Goal: Task Accomplishment & Management: Use online tool/utility

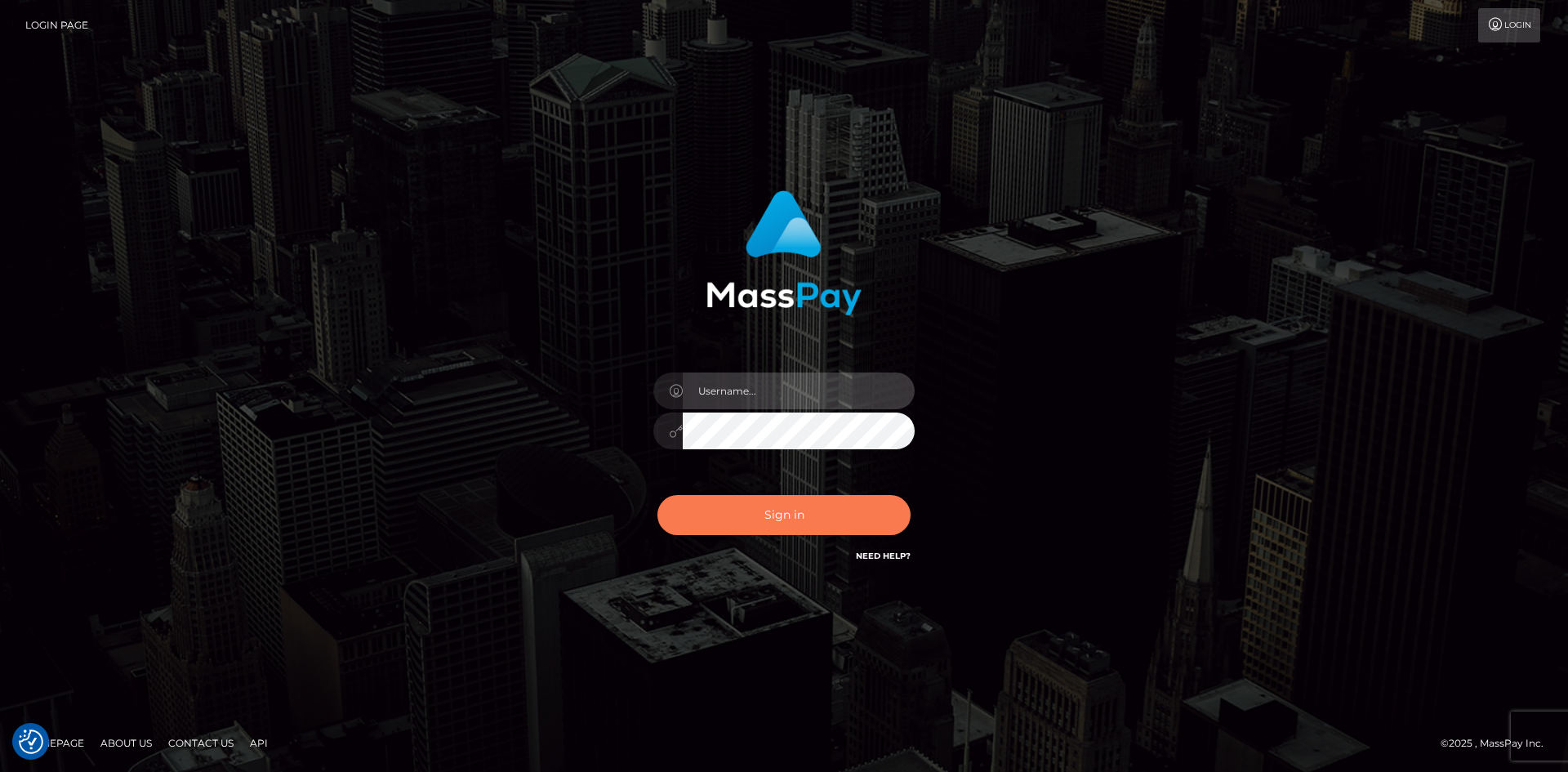
type input "alexstef"
drag, startPoint x: 796, startPoint y: 519, endPoint x: 766, endPoint y: 491, distance: 41.0
click at [803, 519] on button "Sign in" at bounding box center [784, 515] width 253 height 40
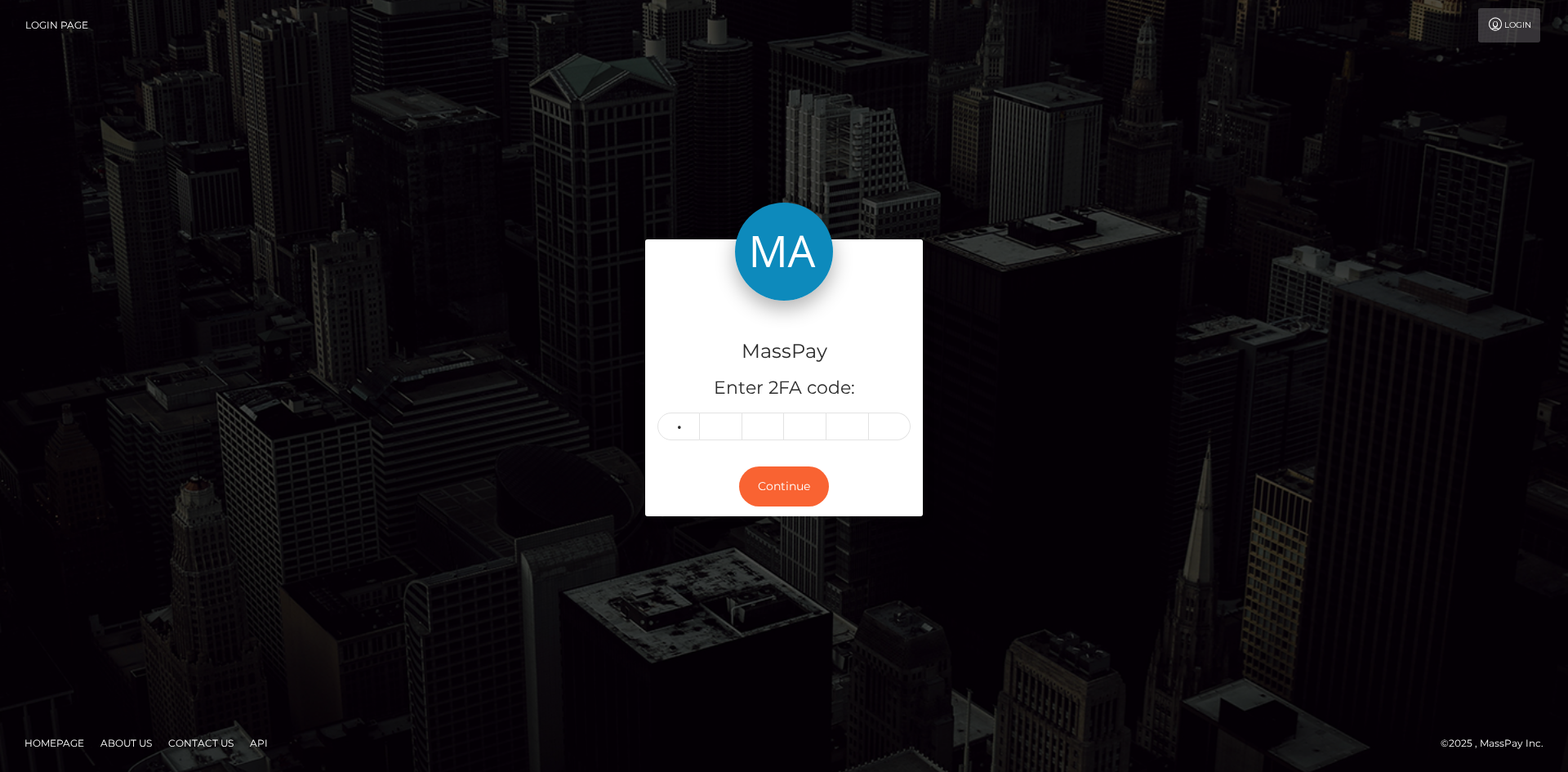
type input "5"
type input "9"
type input "3"
type input "7"
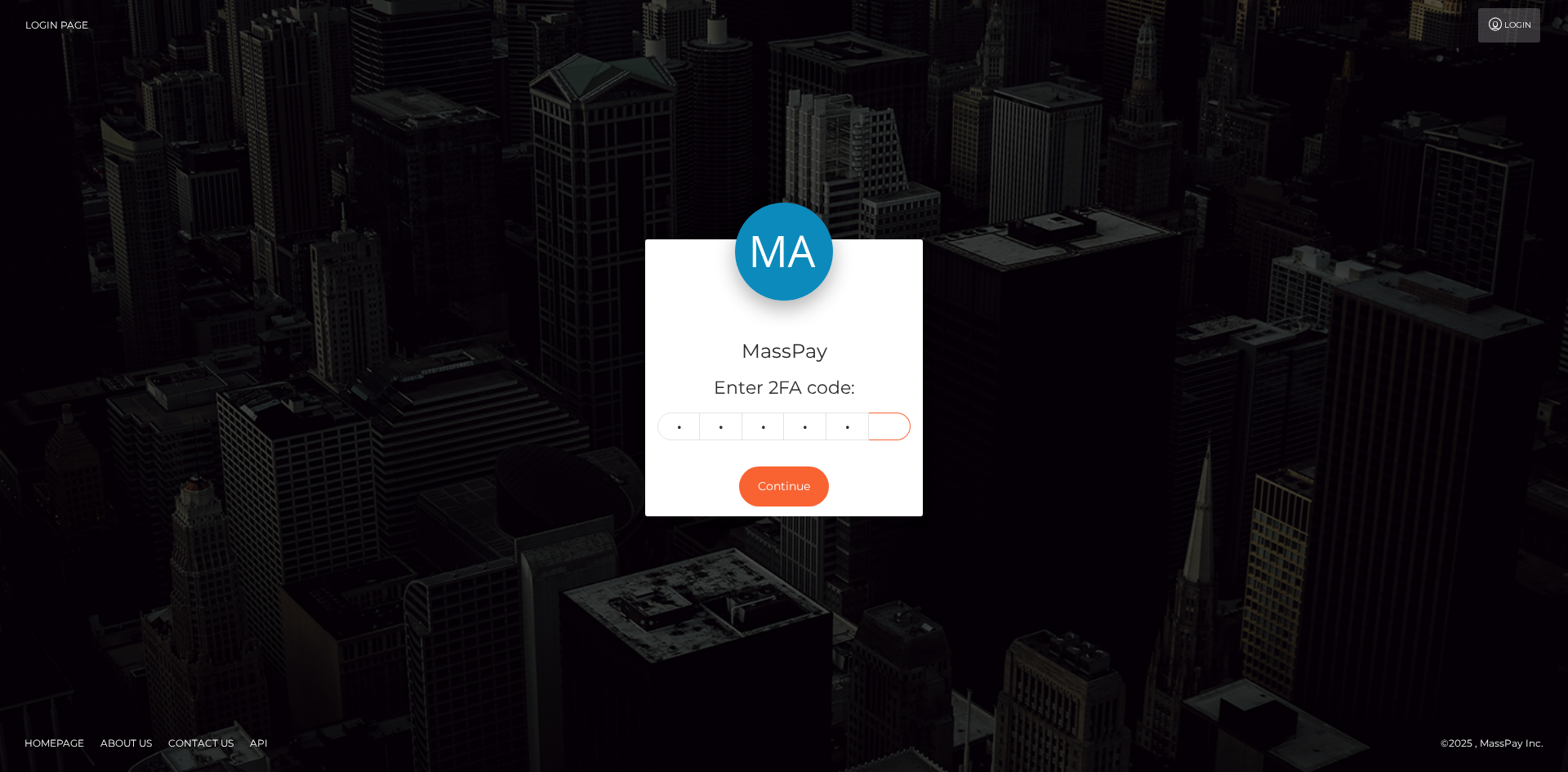
type input "3"
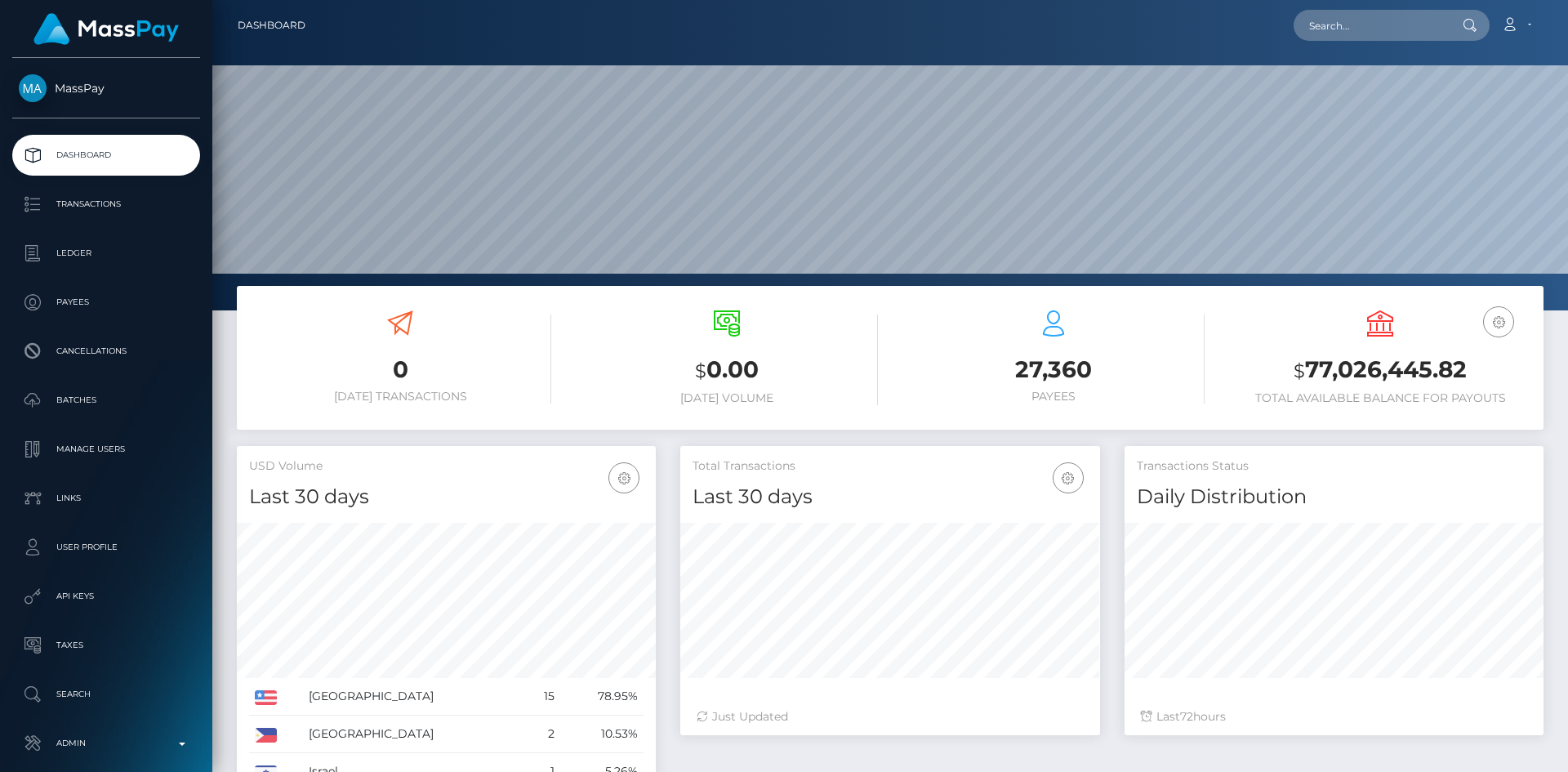
scroll to position [290, 420]
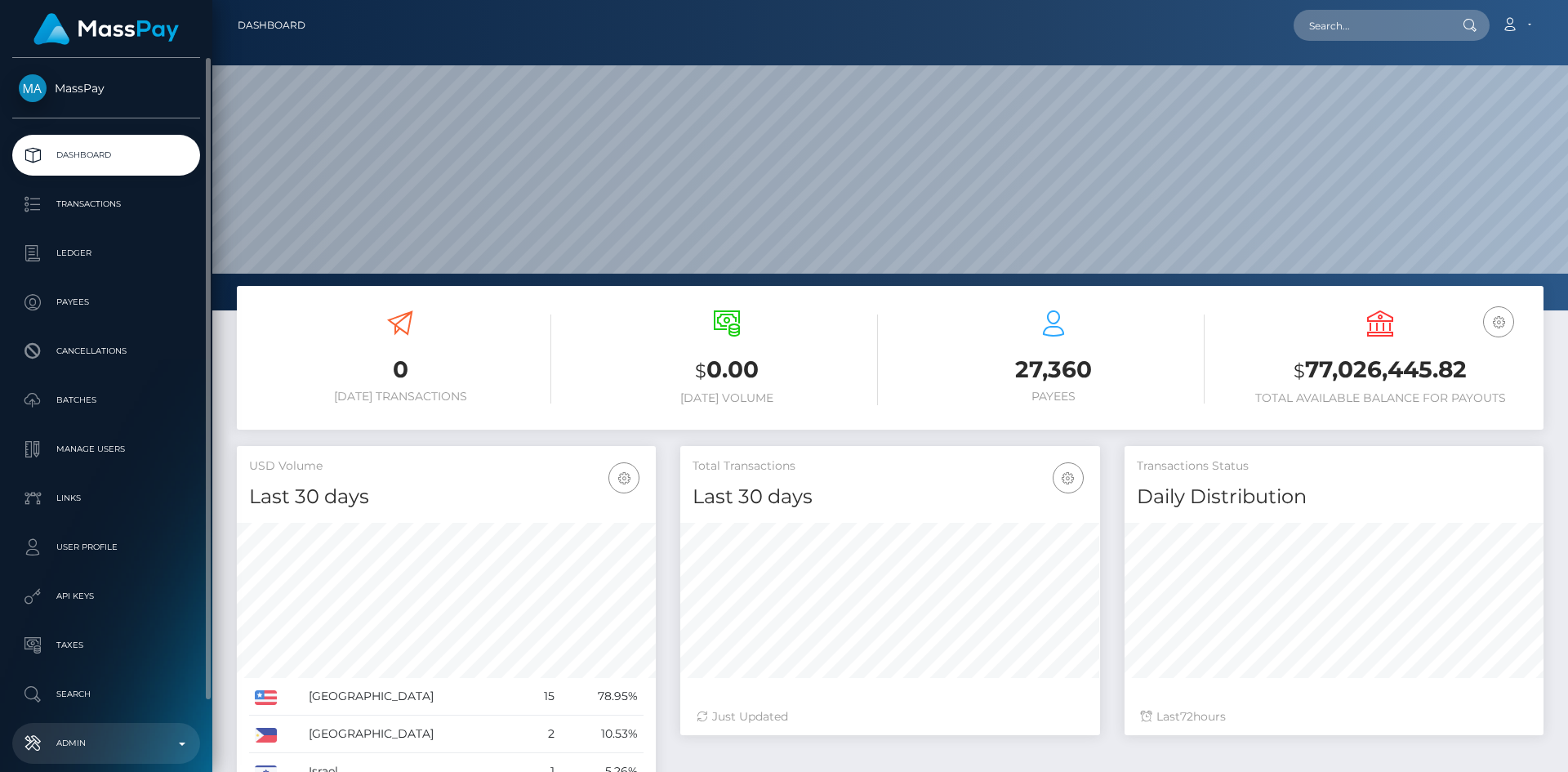
click at [97, 749] on p "Admin" at bounding box center [107, 743] width 175 height 24
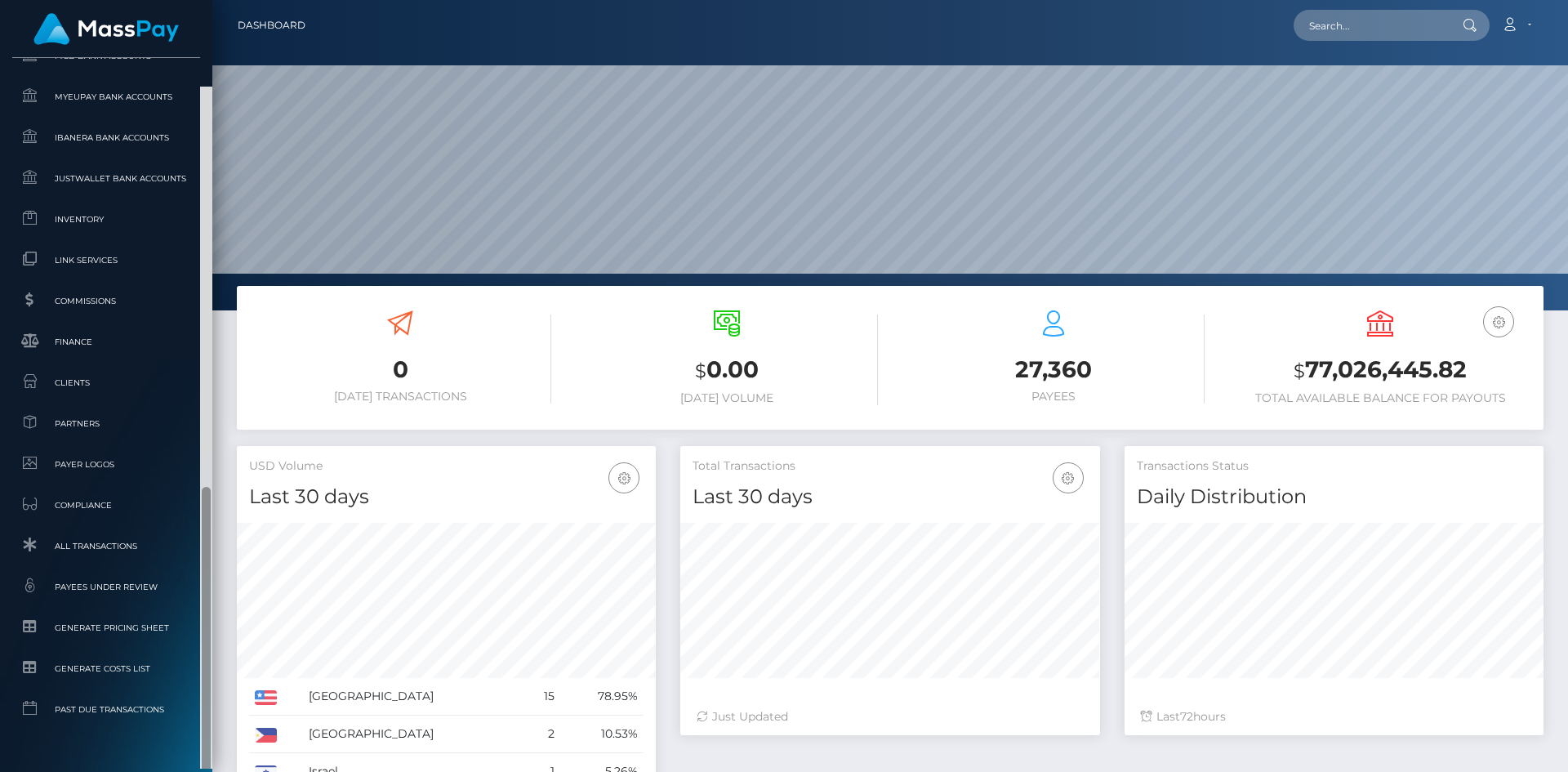
scroll to position [945, 0]
drag, startPoint x: 204, startPoint y: 297, endPoint x: 227, endPoint y: 639, distance: 342.8
click at [230, 657] on div "MassPay Dashboard Transactions Ledger Payees 0 $" at bounding box center [784, 386] width 1568 height 772
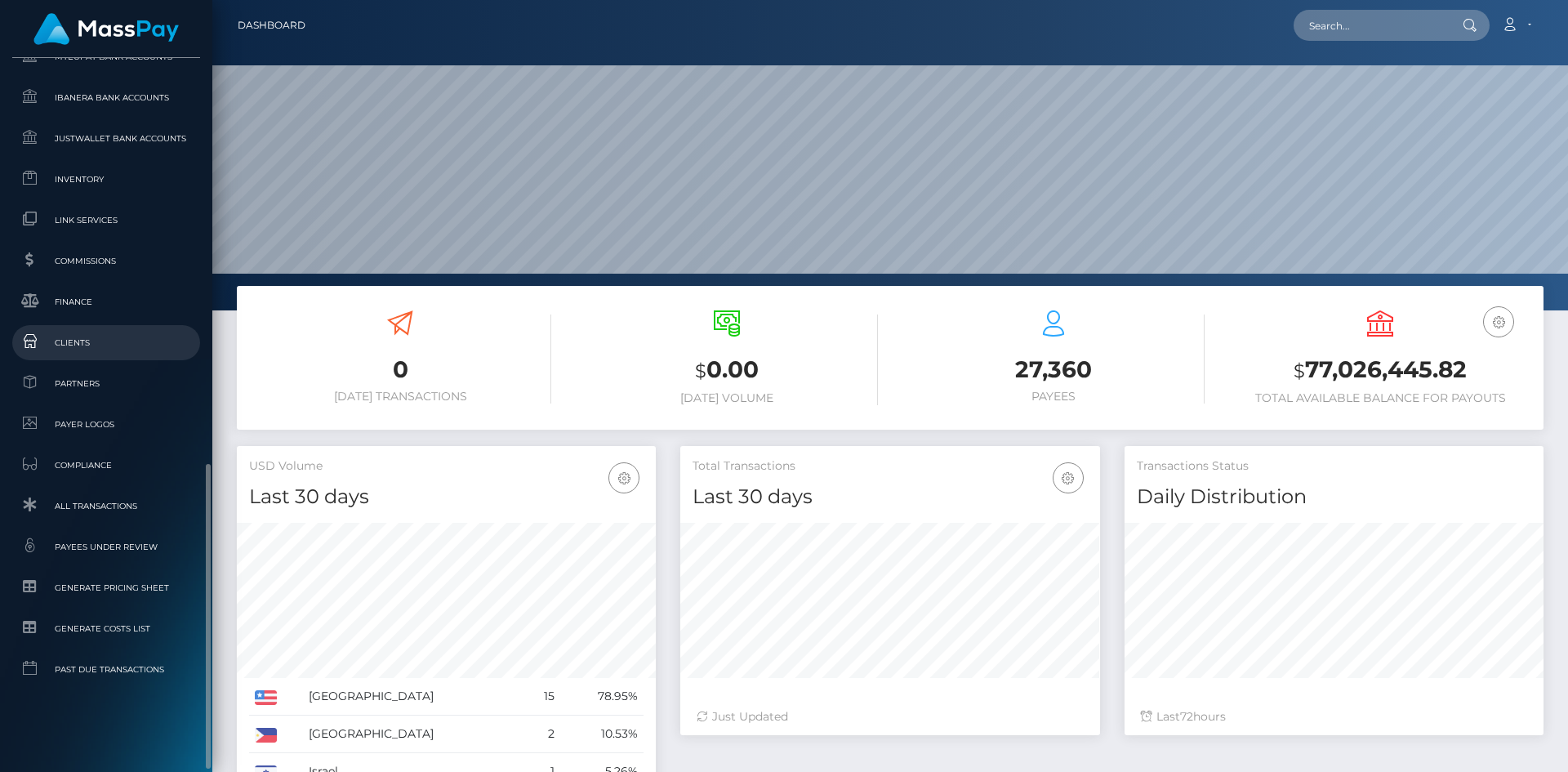
click at [133, 342] on span "Clients" at bounding box center [107, 342] width 175 height 19
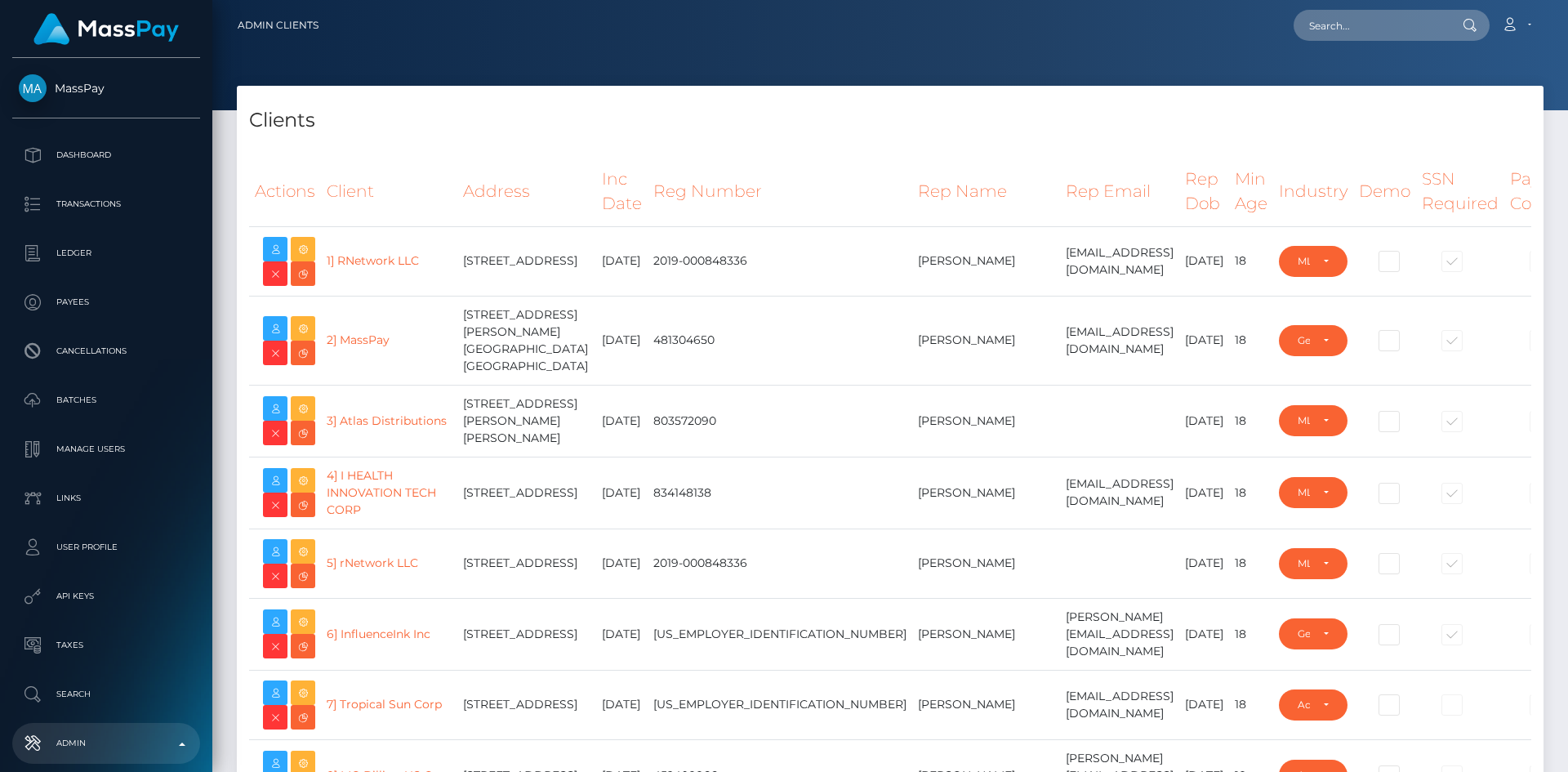
select select "223"
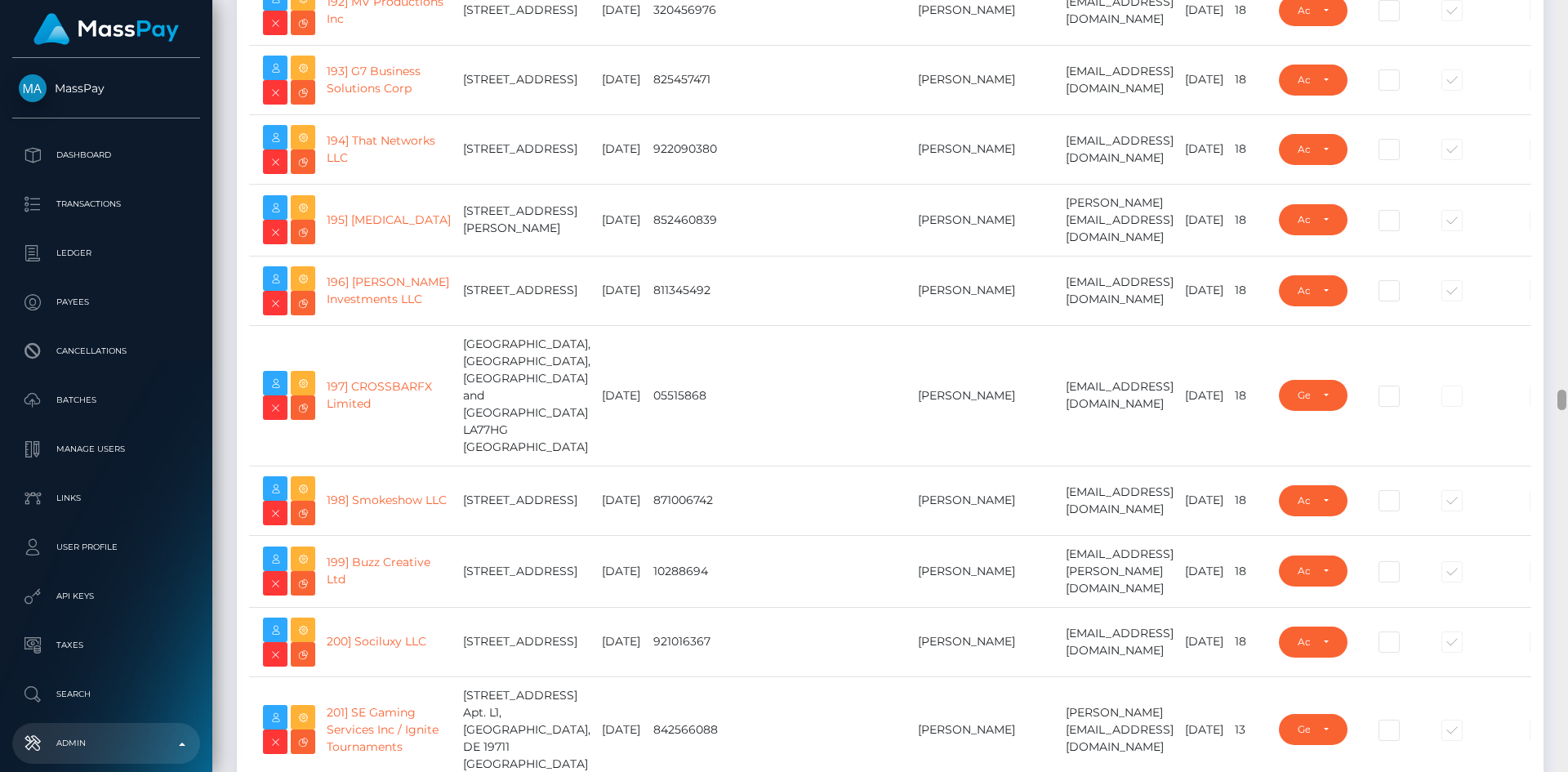
scroll to position [14621, 0]
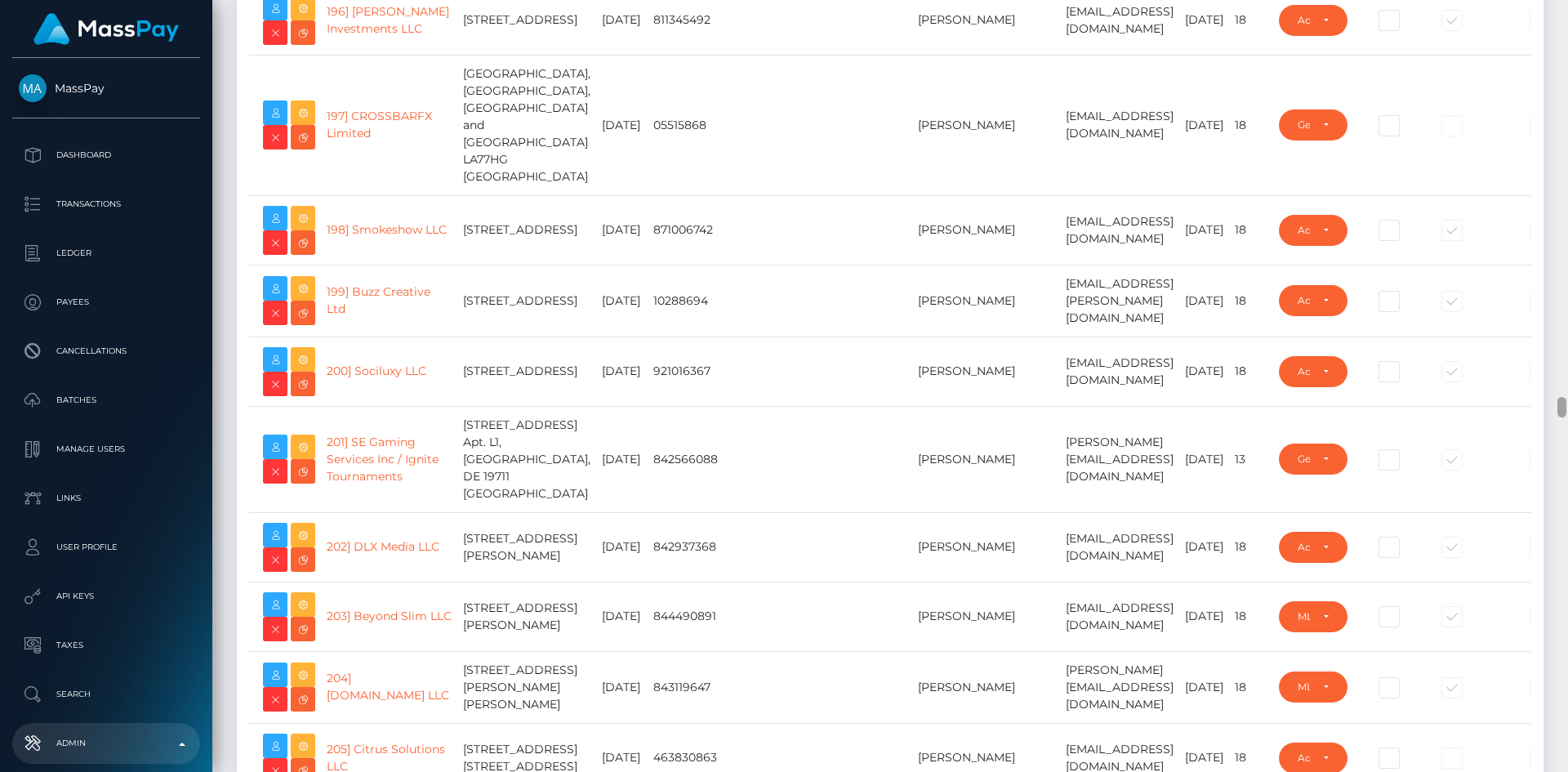
drag, startPoint x: 1559, startPoint y: 41, endPoint x: 1521, endPoint y: 405, distance: 366.0
click at [1521, 405] on div "Admin Clients Loading... Loading..." at bounding box center [890, 386] width 1356 height 772
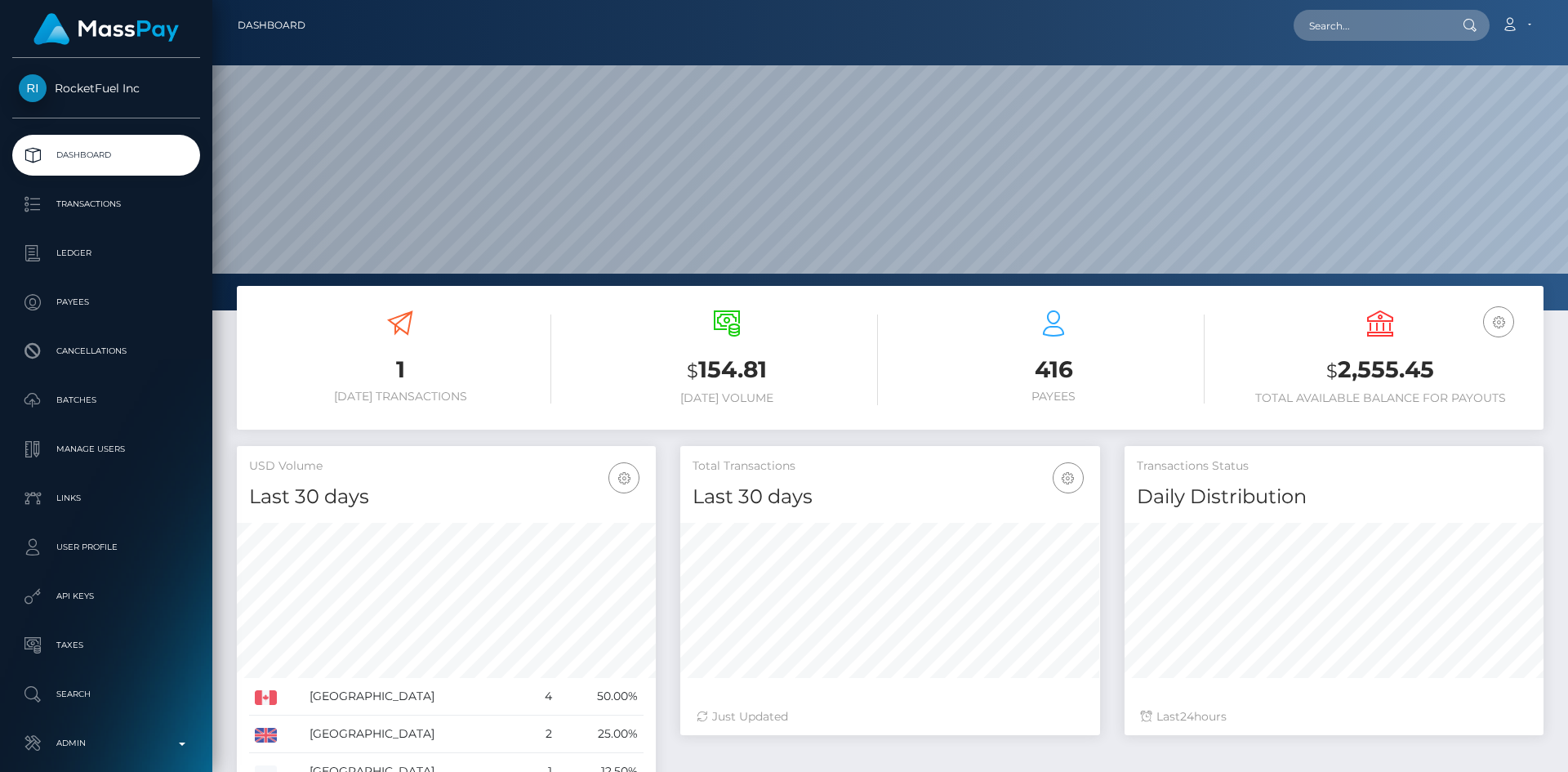
scroll to position [290, 420]
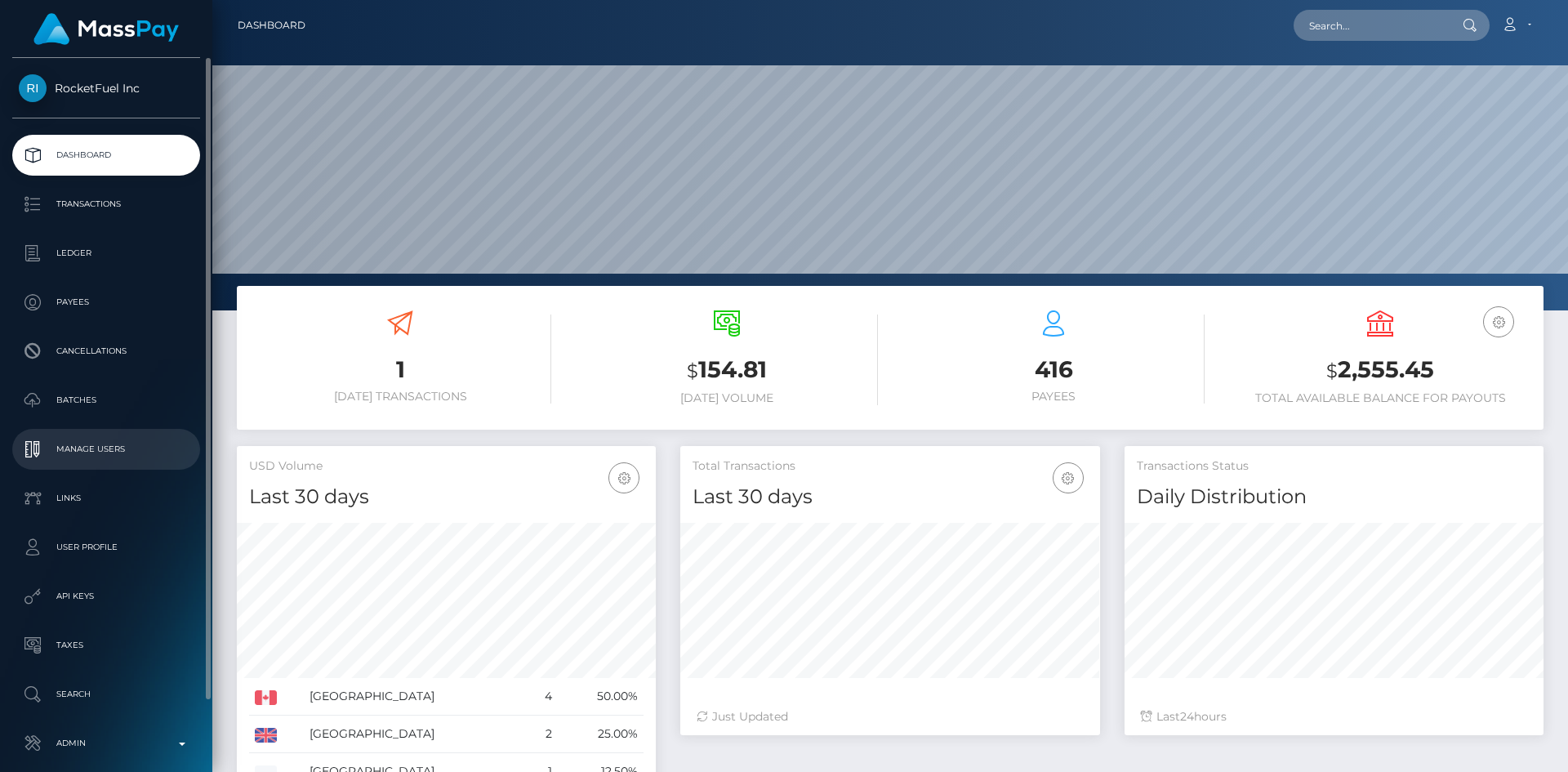
click at [149, 442] on p "Manage Users" at bounding box center [107, 449] width 175 height 24
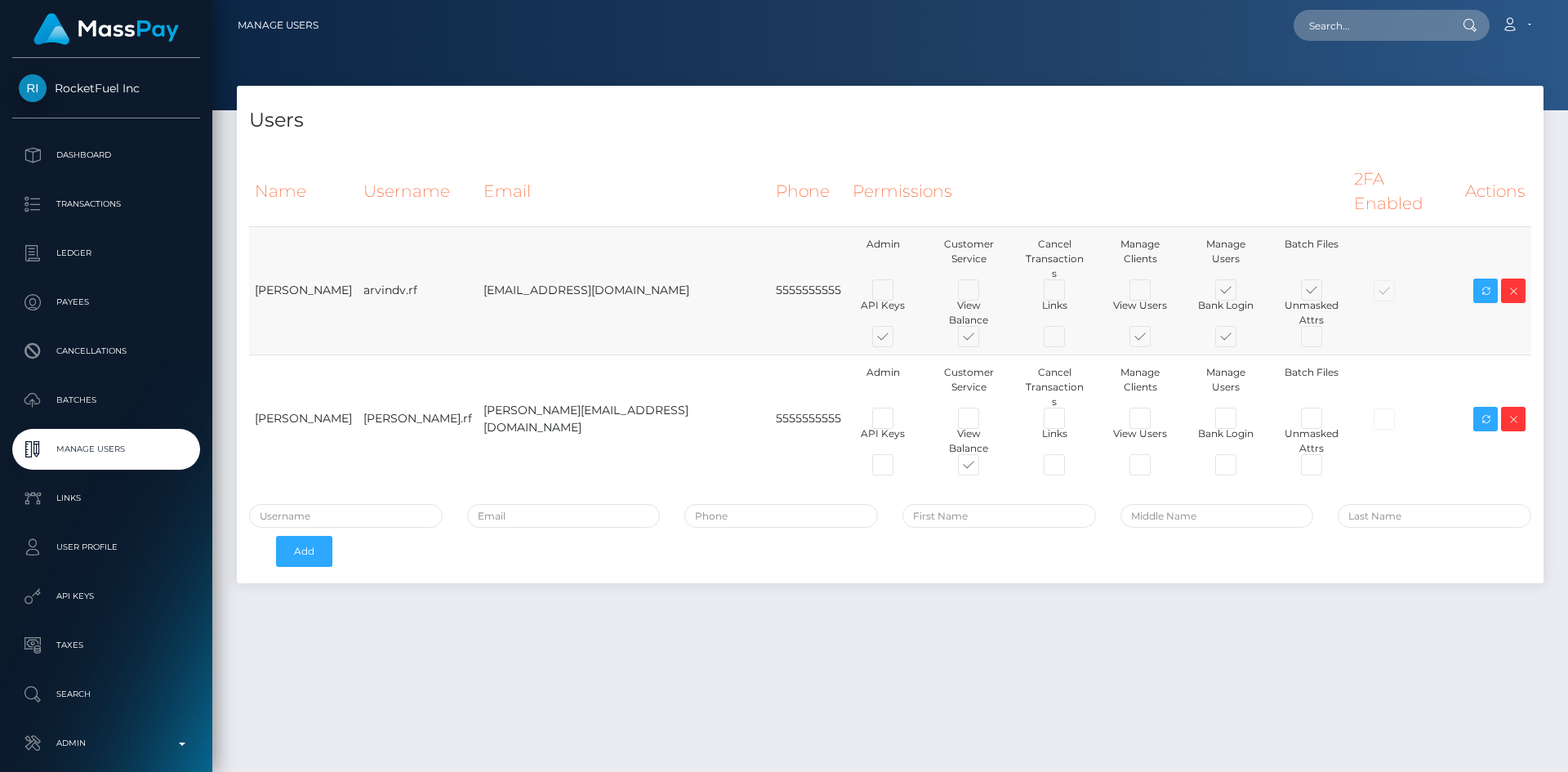
drag, startPoint x: 576, startPoint y: 249, endPoint x: 517, endPoint y: 254, distance: 59.2
click at [517, 254] on td "arvind.v@rocketfuel.inc" at bounding box center [624, 291] width 292 height 128
copy td "rocketfuel"
click at [539, 355] on td "Bhargava@rocketfuel.inc" at bounding box center [624, 419] width 292 height 128
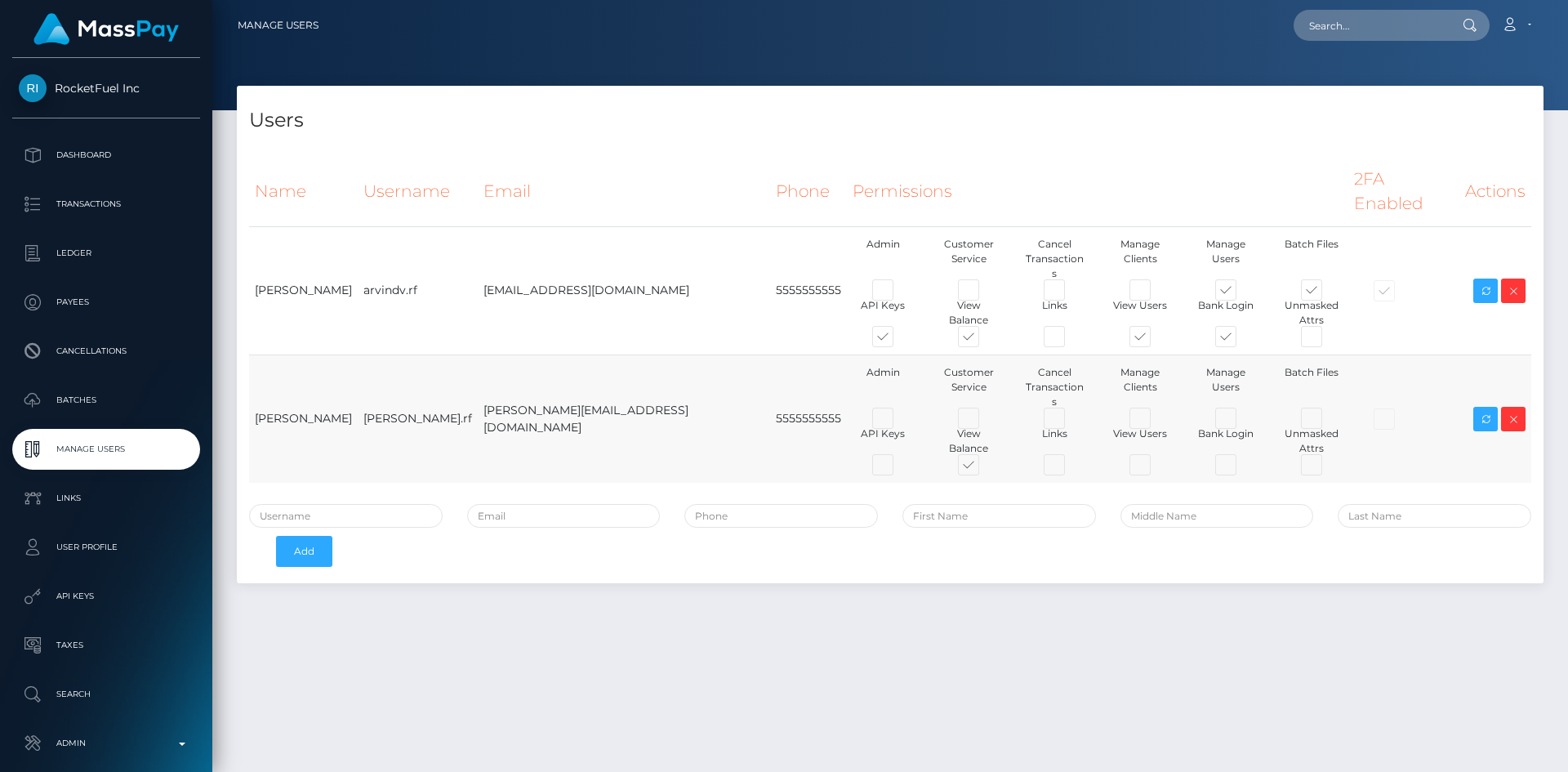
click at [539, 355] on td "Bhargava@rocketfuel.inc" at bounding box center [624, 419] width 292 height 128
copy tr "Bhargava@rocketfuel.inc"
click at [560, 254] on td "arvind.v@rocketfuel.inc" at bounding box center [624, 291] width 292 height 128
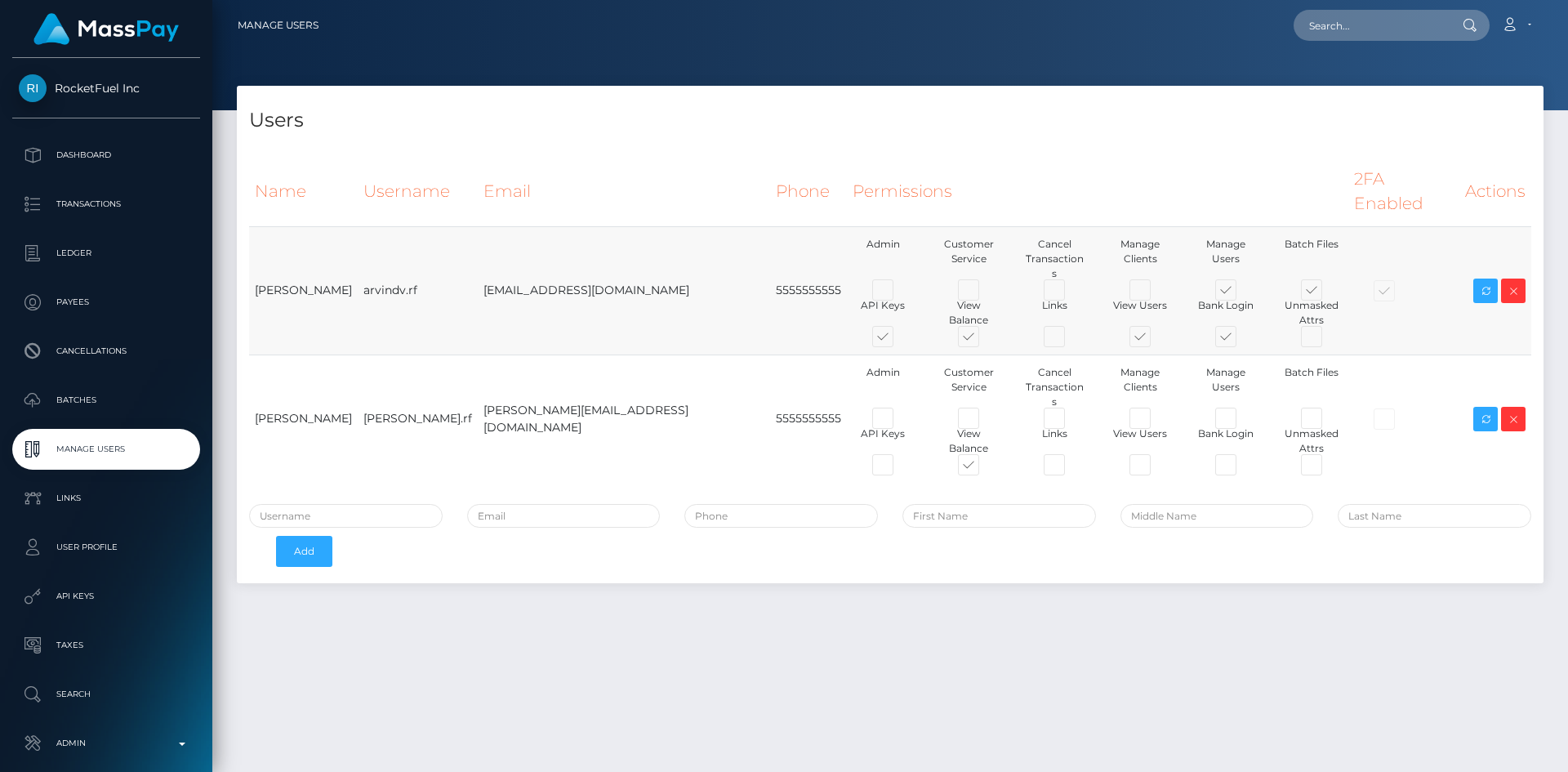
copy tr "arvind.v@rocketfuel.inc"
click at [1400, 6] on nav "Manage Users Loading... Loading... Account Logout" at bounding box center [890, 25] width 1356 height 51
click at [1383, 26] on input "text" at bounding box center [1370, 25] width 153 height 31
paste input "ae880548-92be-44b0-aa61-507de2649d5f"
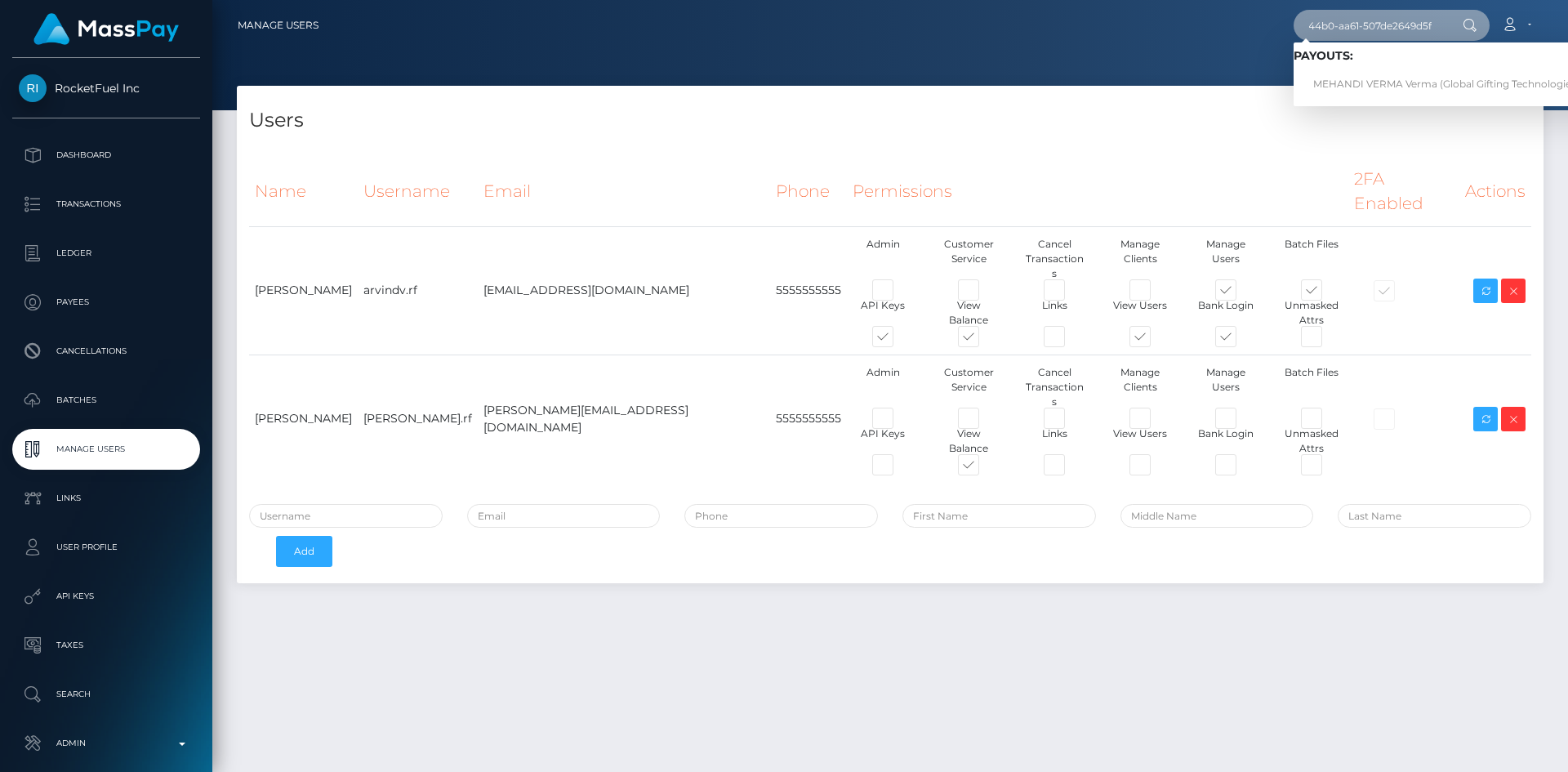
type input "ae880548-92be-44b0-aa61-507de2649d5f"
drag, startPoint x: 1364, startPoint y: 81, endPoint x: 1356, endPoint y: 81, distance: 8.0
click at [1364, 81] on link "MEHANDI VERMA Verma (Global Gifting Technologies Inc - Throne)" at bounding box center [1477, 84] width 367 height 30
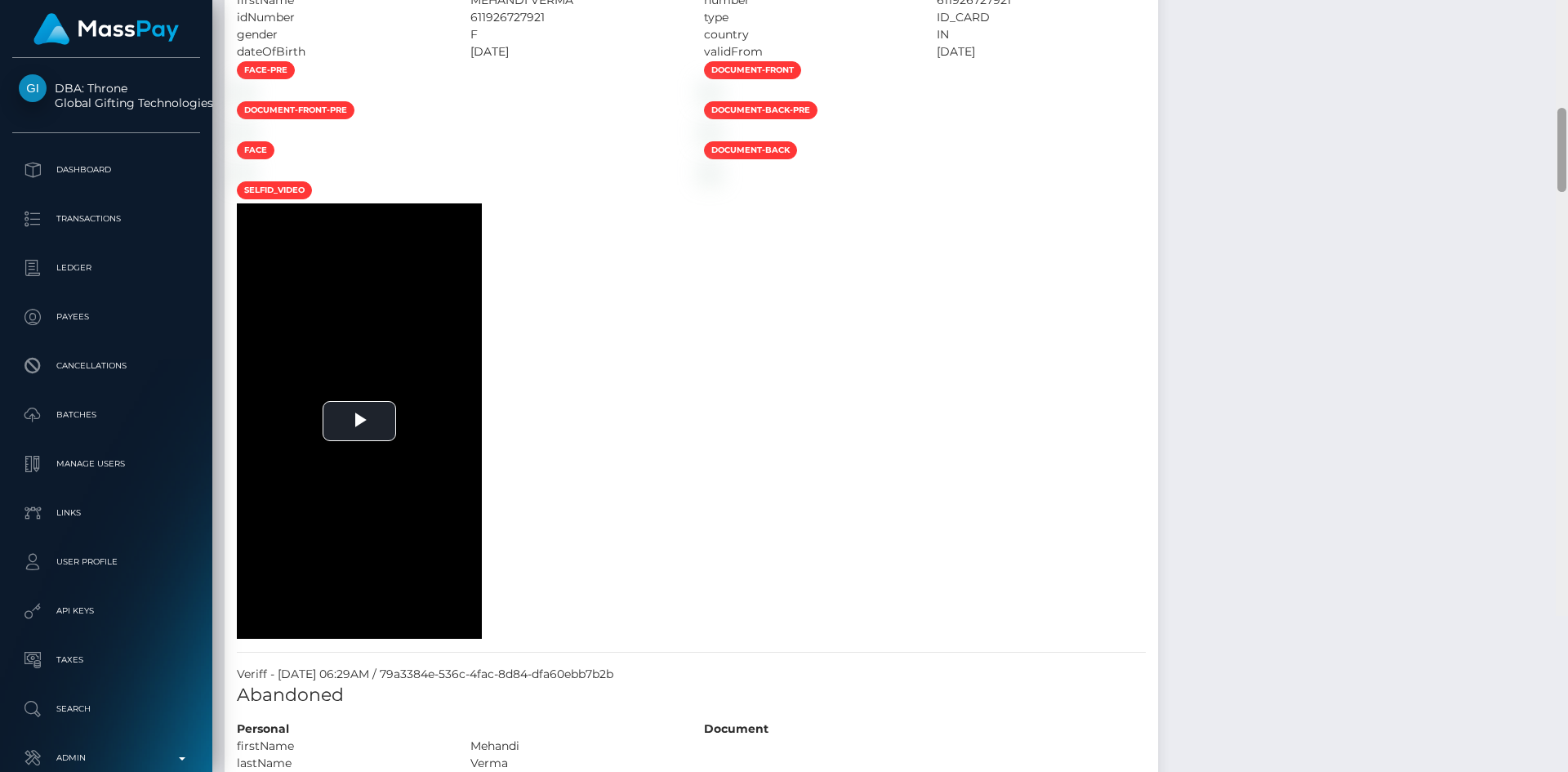
scroll to position [2571, 0]
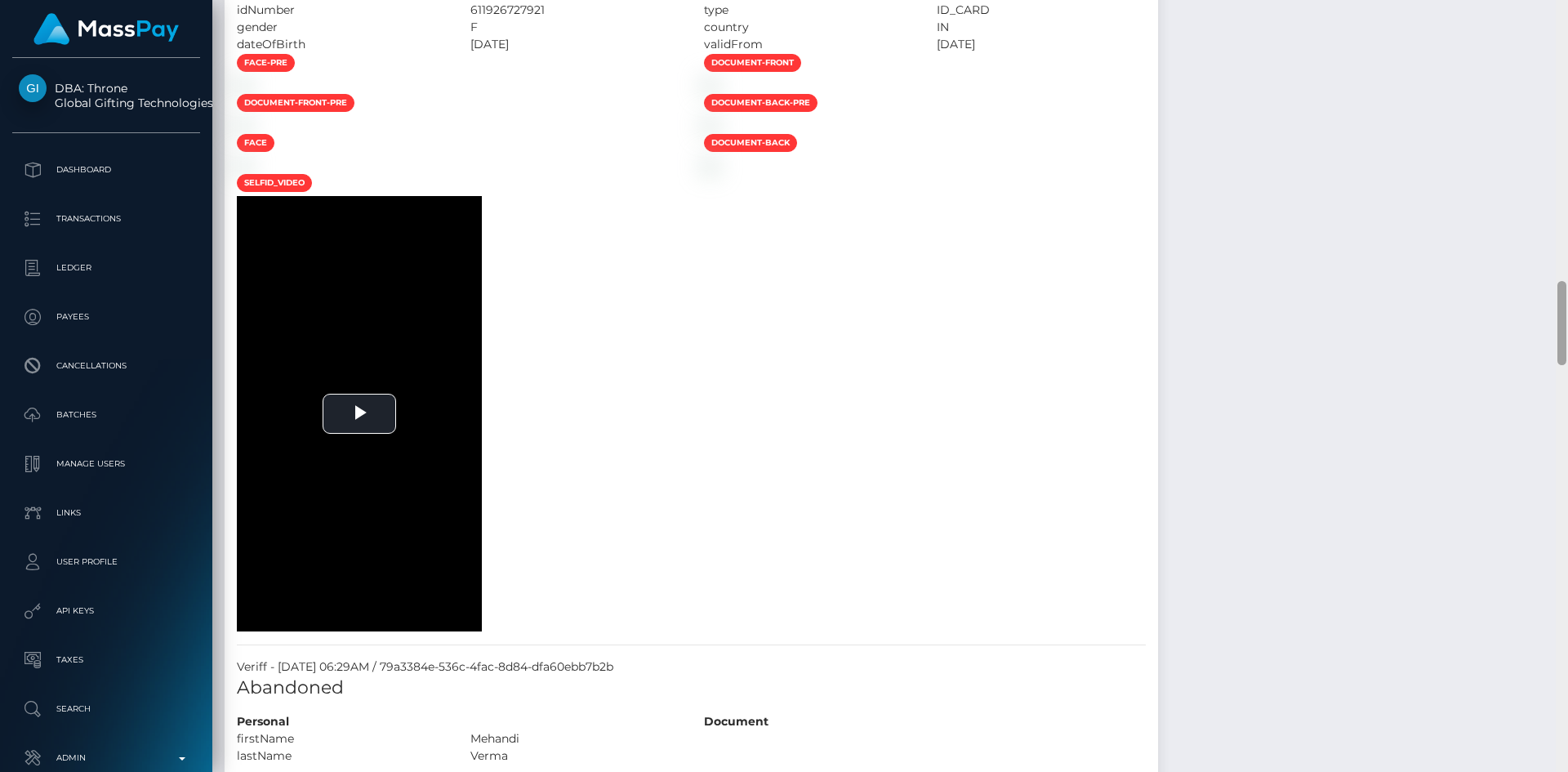
click at [1549, 316] on div "Customer Profile Loading... Loading..." at bounding box center [890, 386] width 1356 height 772
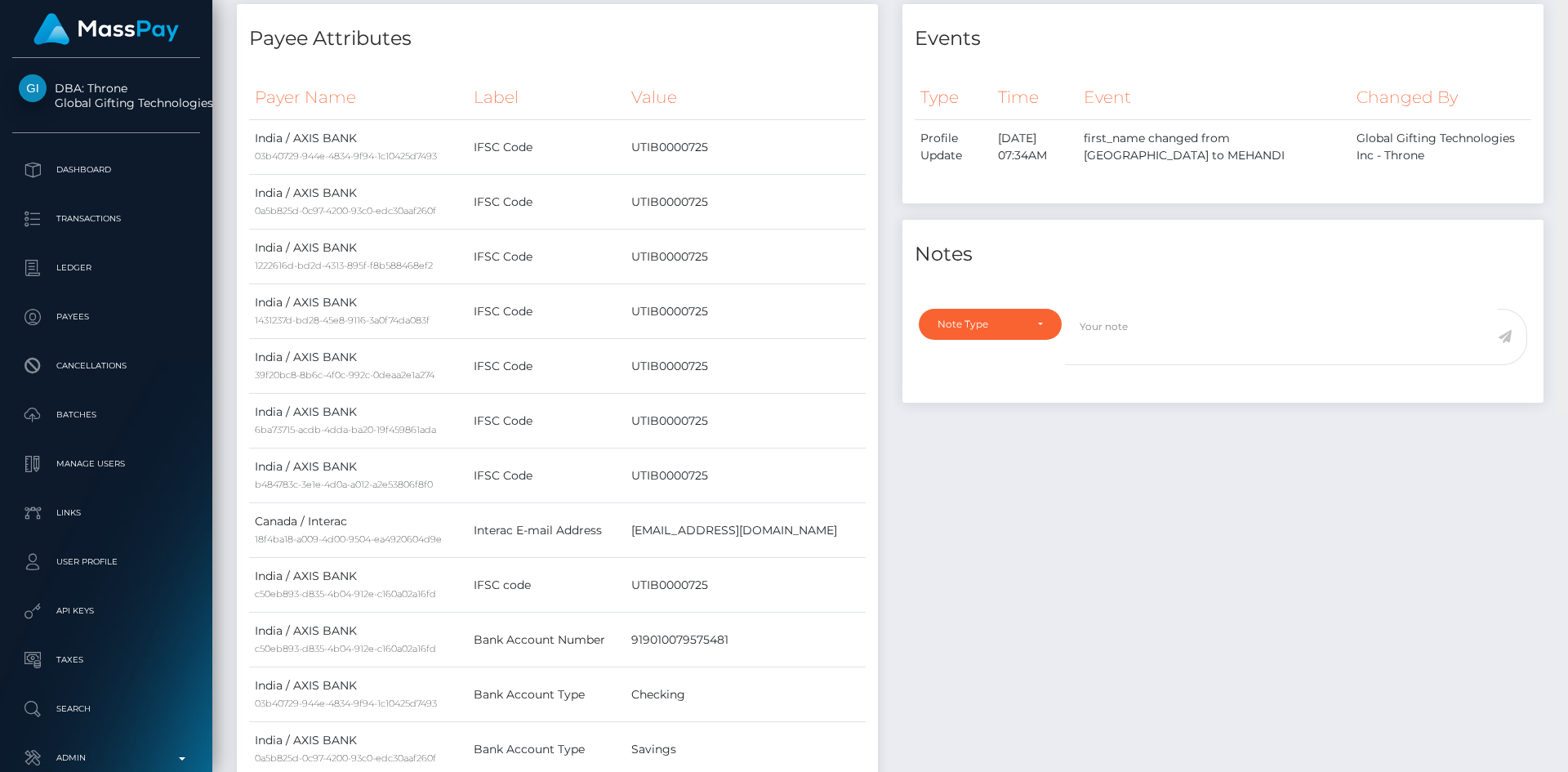
scroll to position [0, 0]
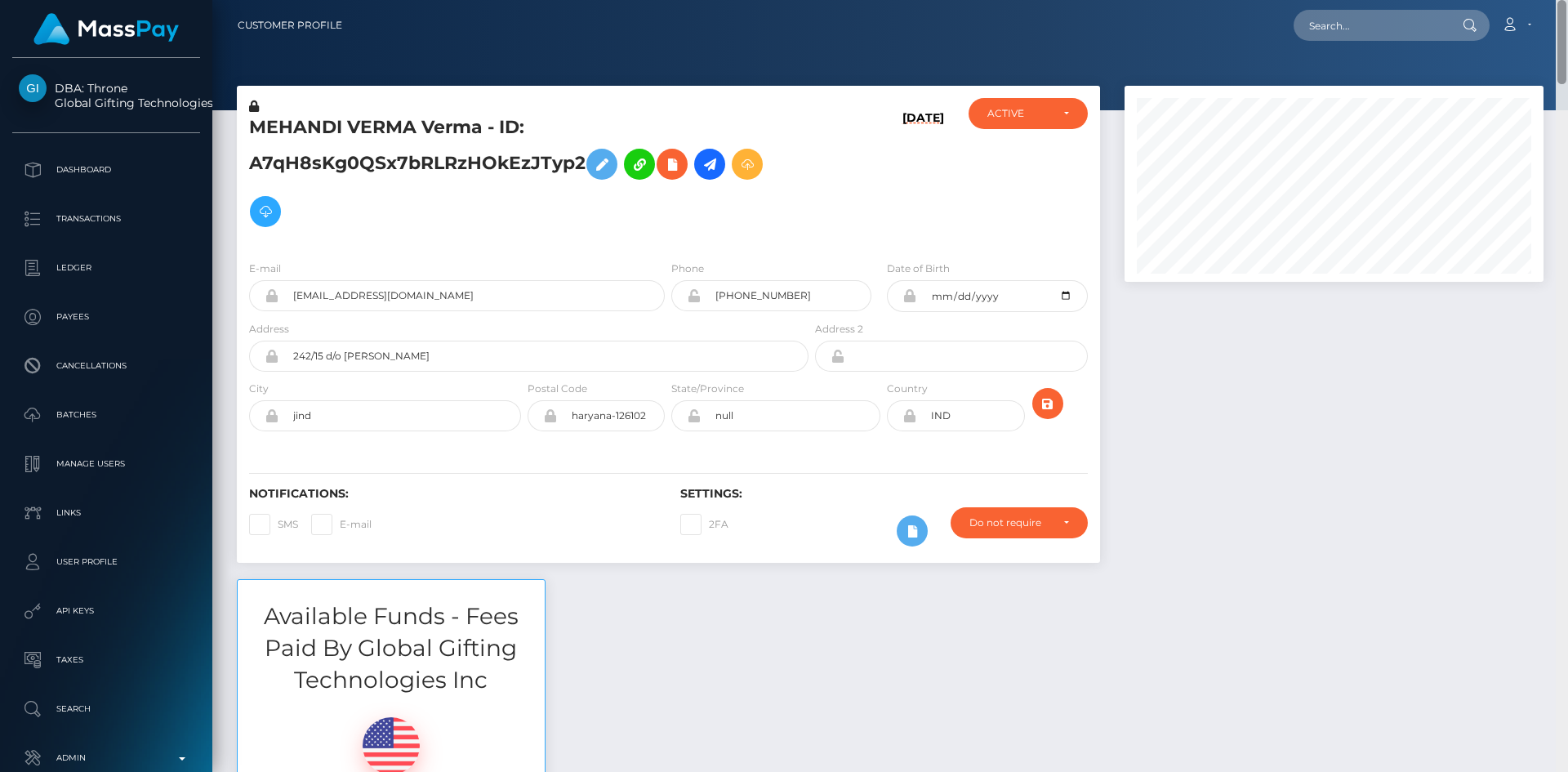
drag, startPoint x: 1557, startPoint y: 328, endPoint x: 1566, endPoint y: -60, distance: 388.1
click at [1566, 0] on html "DBA: Throne Global Gifting Technologies Inc Dashboard Transactions Ledger Payee…" at bounding box center [784, 386] width 1568 height 772
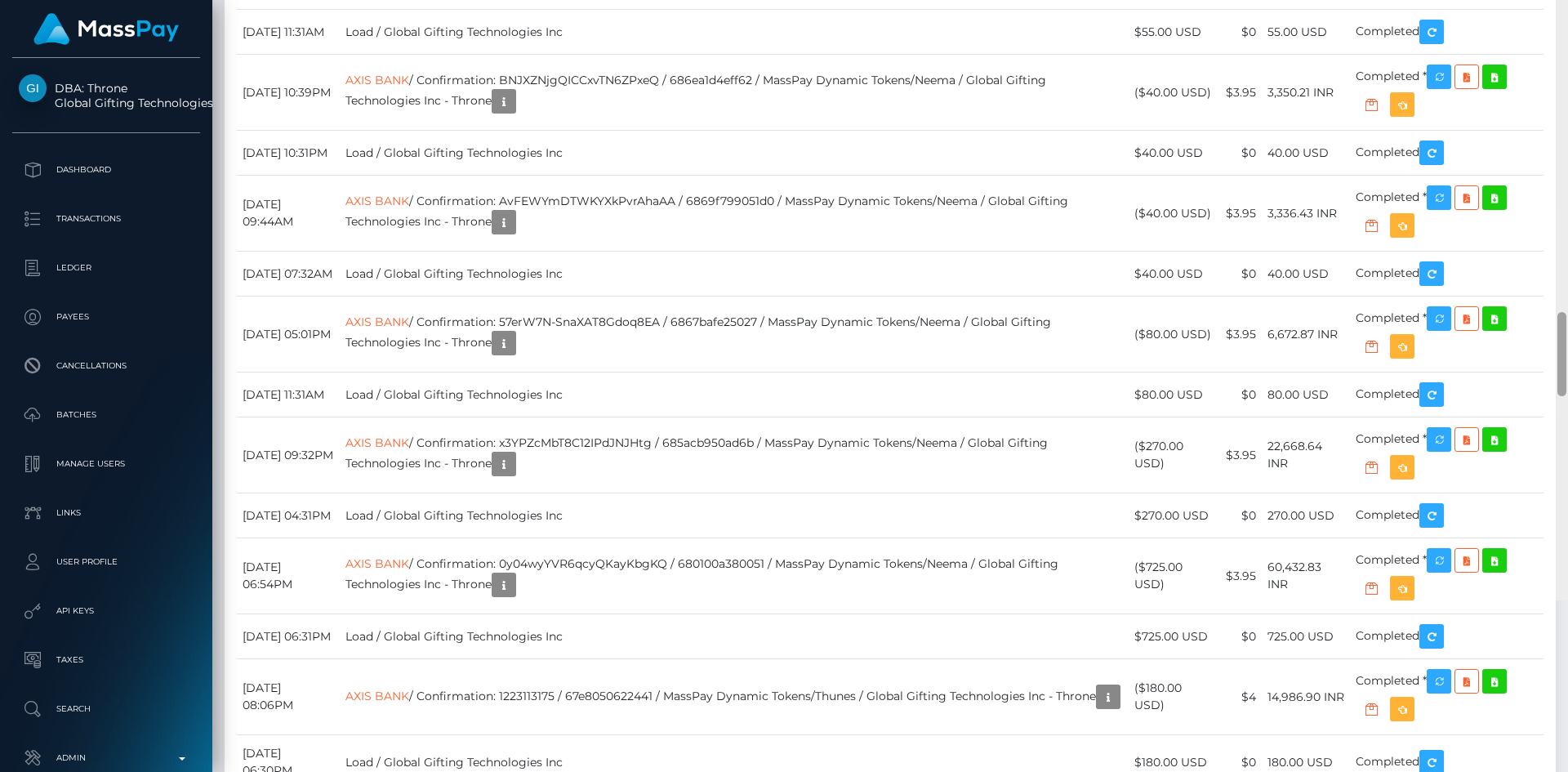
scroll to position [4599, 0]
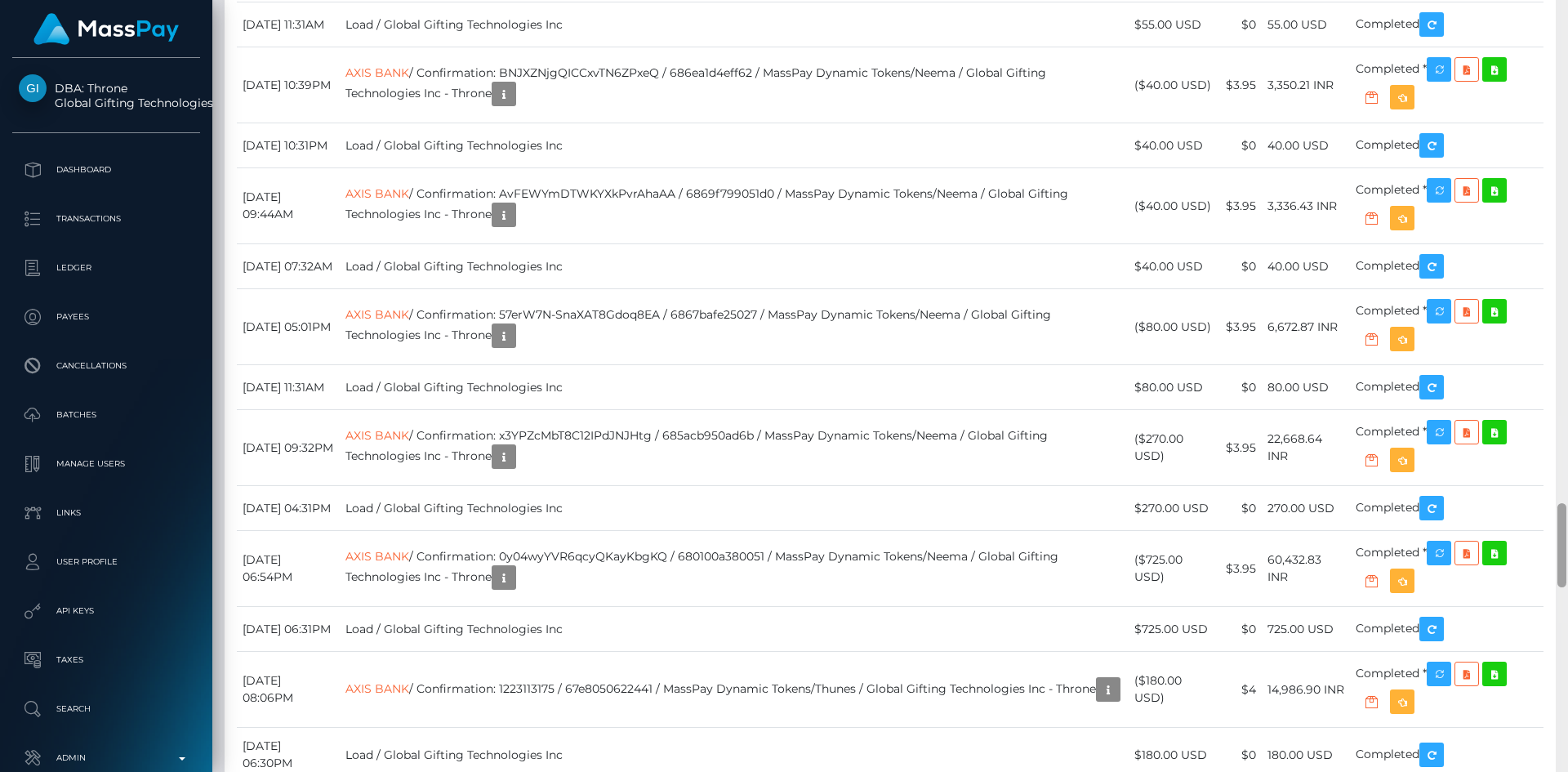
drag, startPoint x: 1560, startPoint y: 56, endPoint x: 1550, endPoint y: 560, distance: 504.1
click at [1550, 560] on div "Customer Profile Loading... Loading..." at bounding box center [890, 386] width 1356 height 772
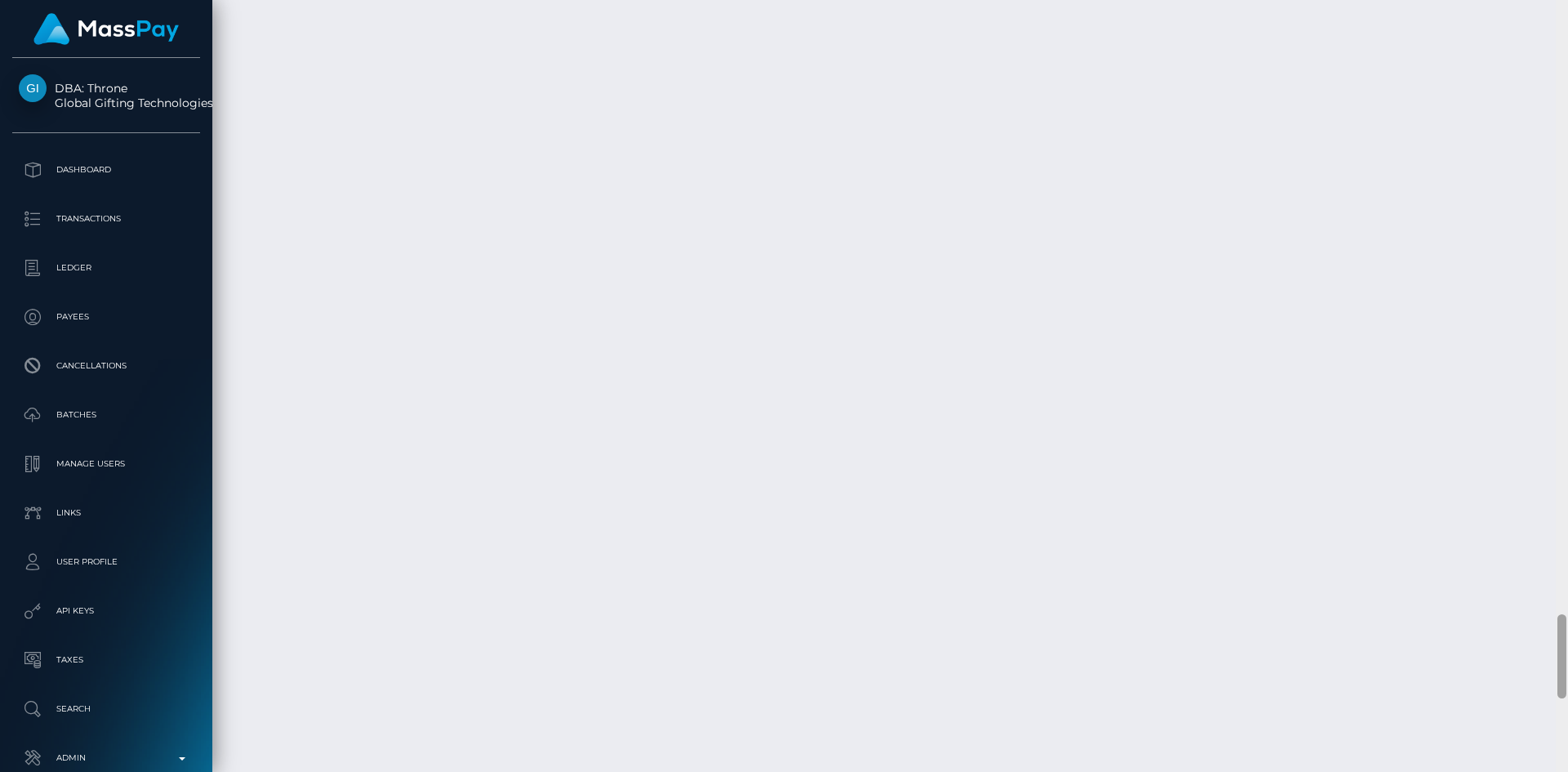
drag, startPoint x: 1559, startPoint y: 534, endPoint x: 1512, endPoint y: 600, distance: 81.0
click at [1543, 622] on div "Customer Profile Loading... Loading..." at bounding box center [890, 386] width 1356 height 772
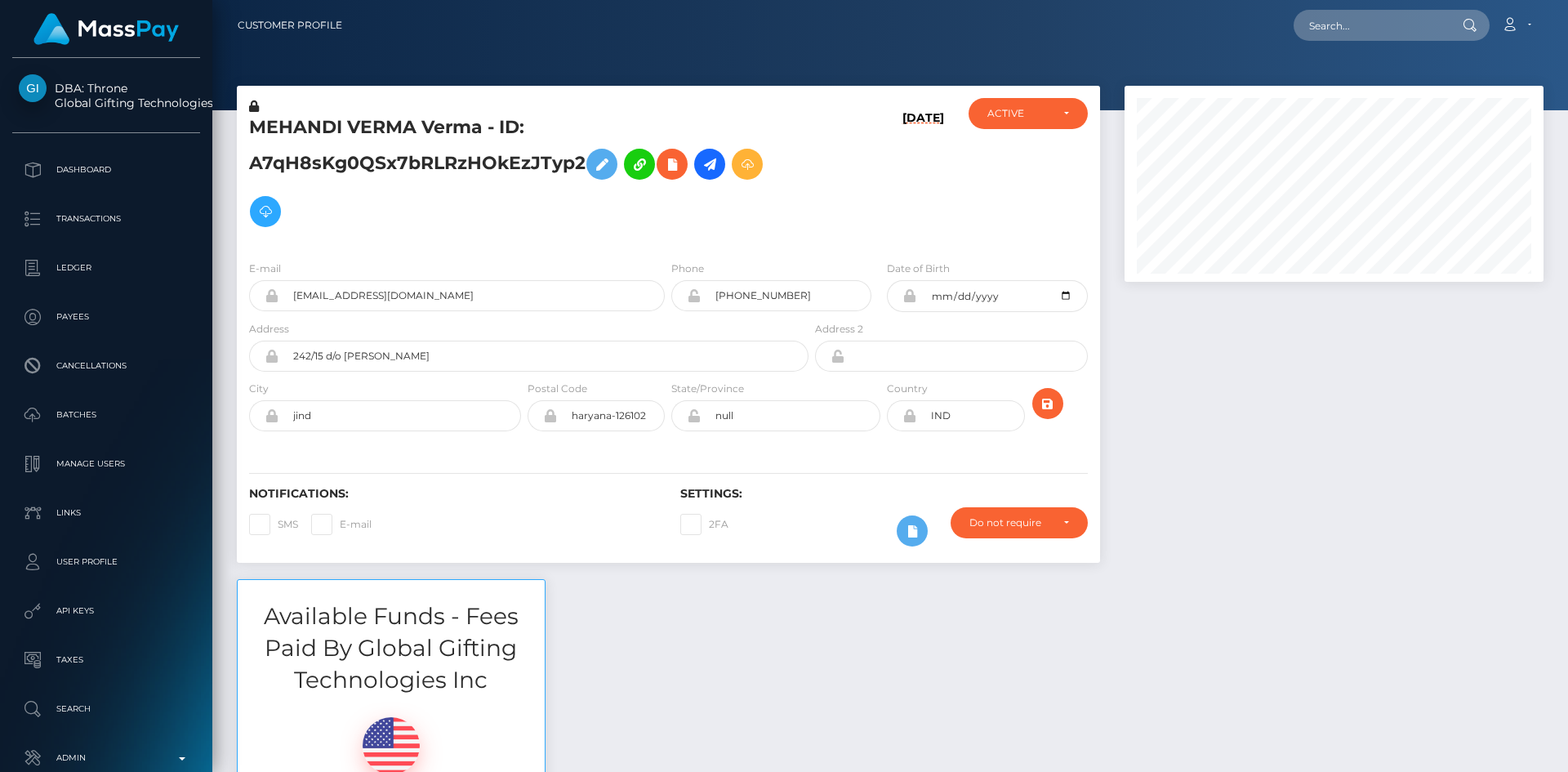
scroll to position [196, 420]
click at [1378, 25] on input "text" at bounding box center [1370, 25] width 153 height 31
paste input "[EMAIL_ADDRESS][DOMAIN_NAME]"
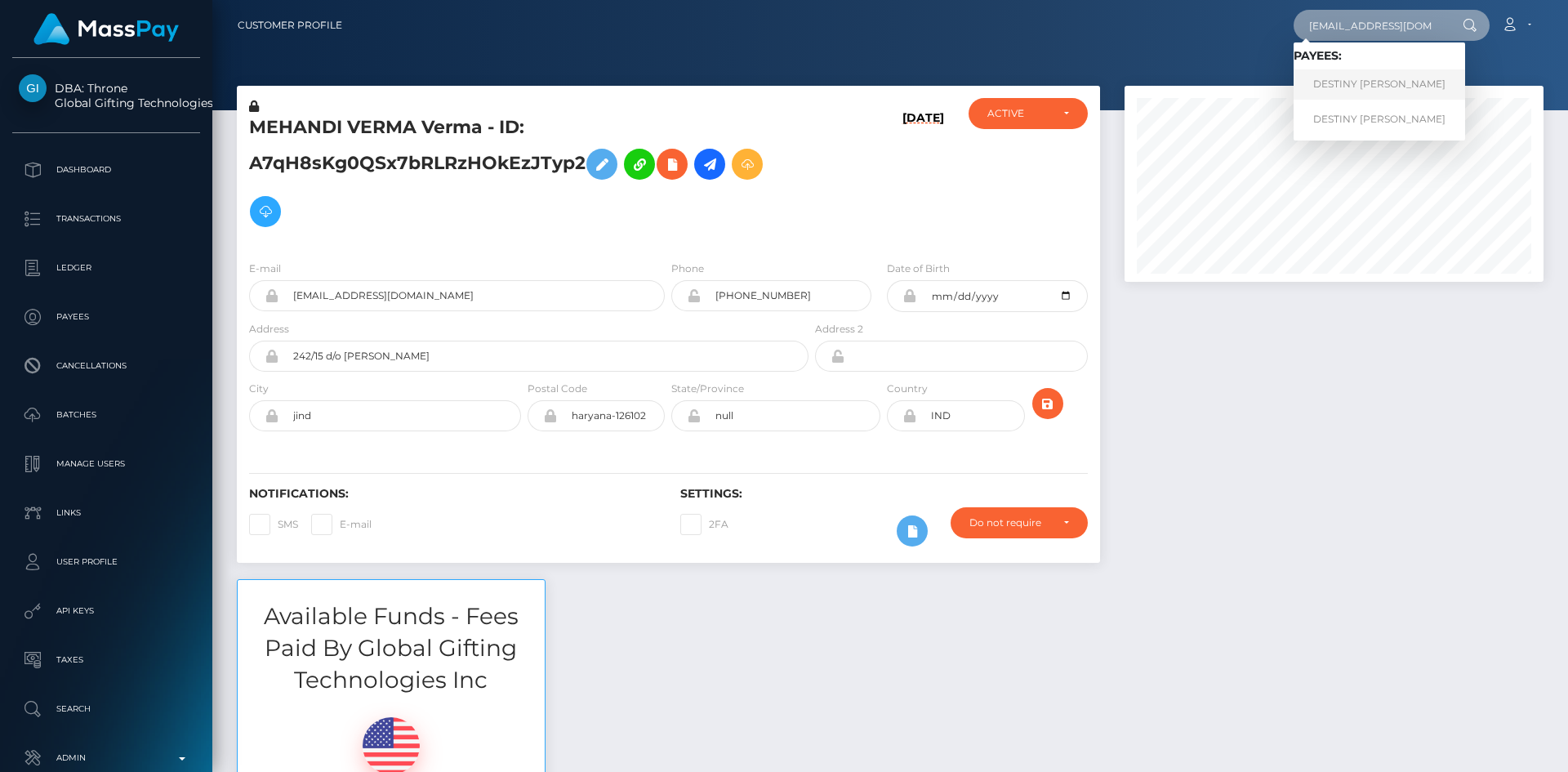
type input "[EMAIL_ADDRESS][DOMAIN_NAME]"
click at [1363, 89] on link "DESTINY BRIANNA DEAN" at bounding box center [1379, 84] width 172 height 30
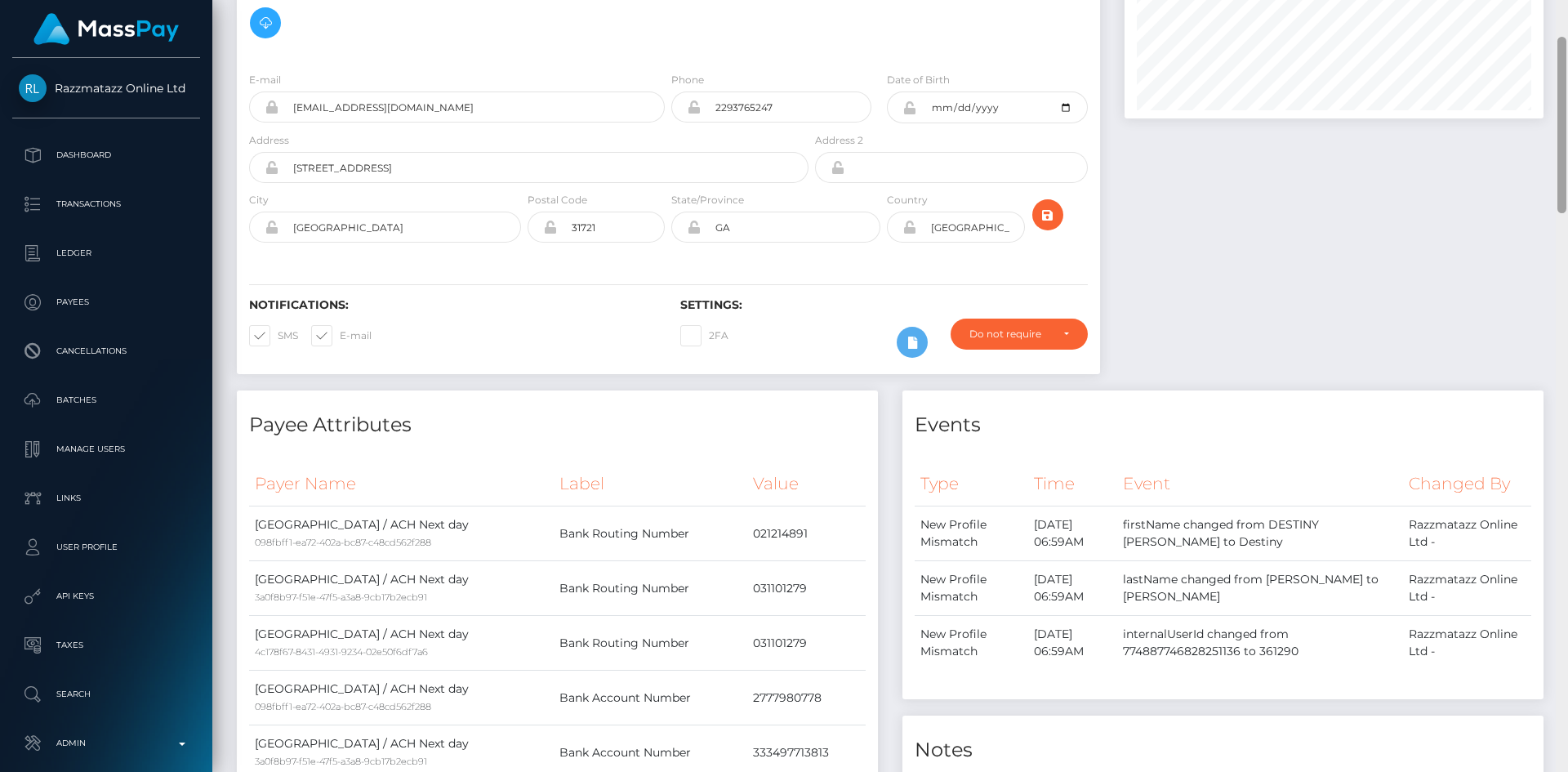
scroll to position [935, 0]
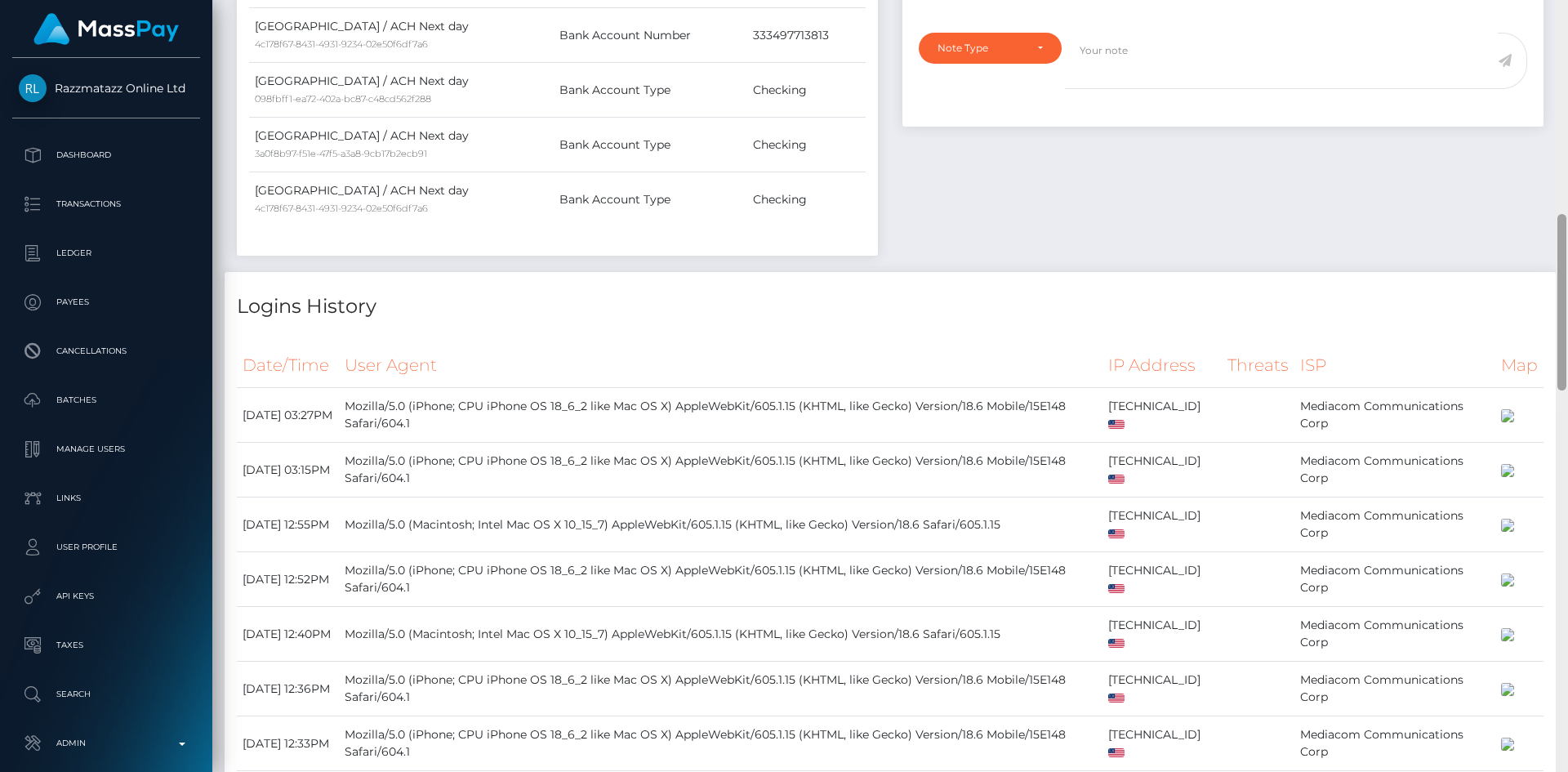
drag, startPoint x: 1566, startPoint y: 159, endPoint x: 1567, endPoint y: 304, distance: 145.0
click at [1566, 312] on div at bounding box center [1562, 386] width 13 height 772
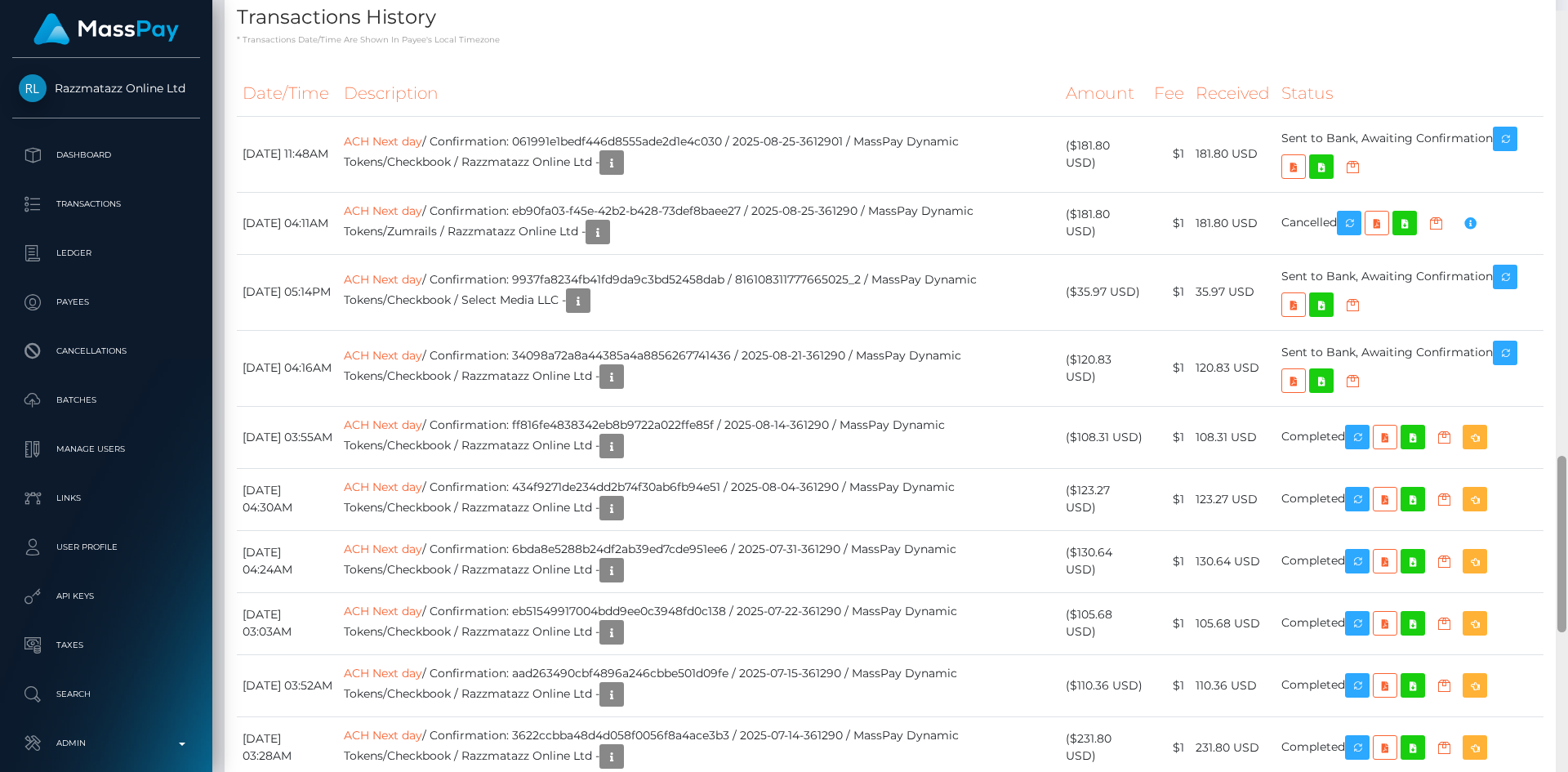
scroll to position [1943, 0]
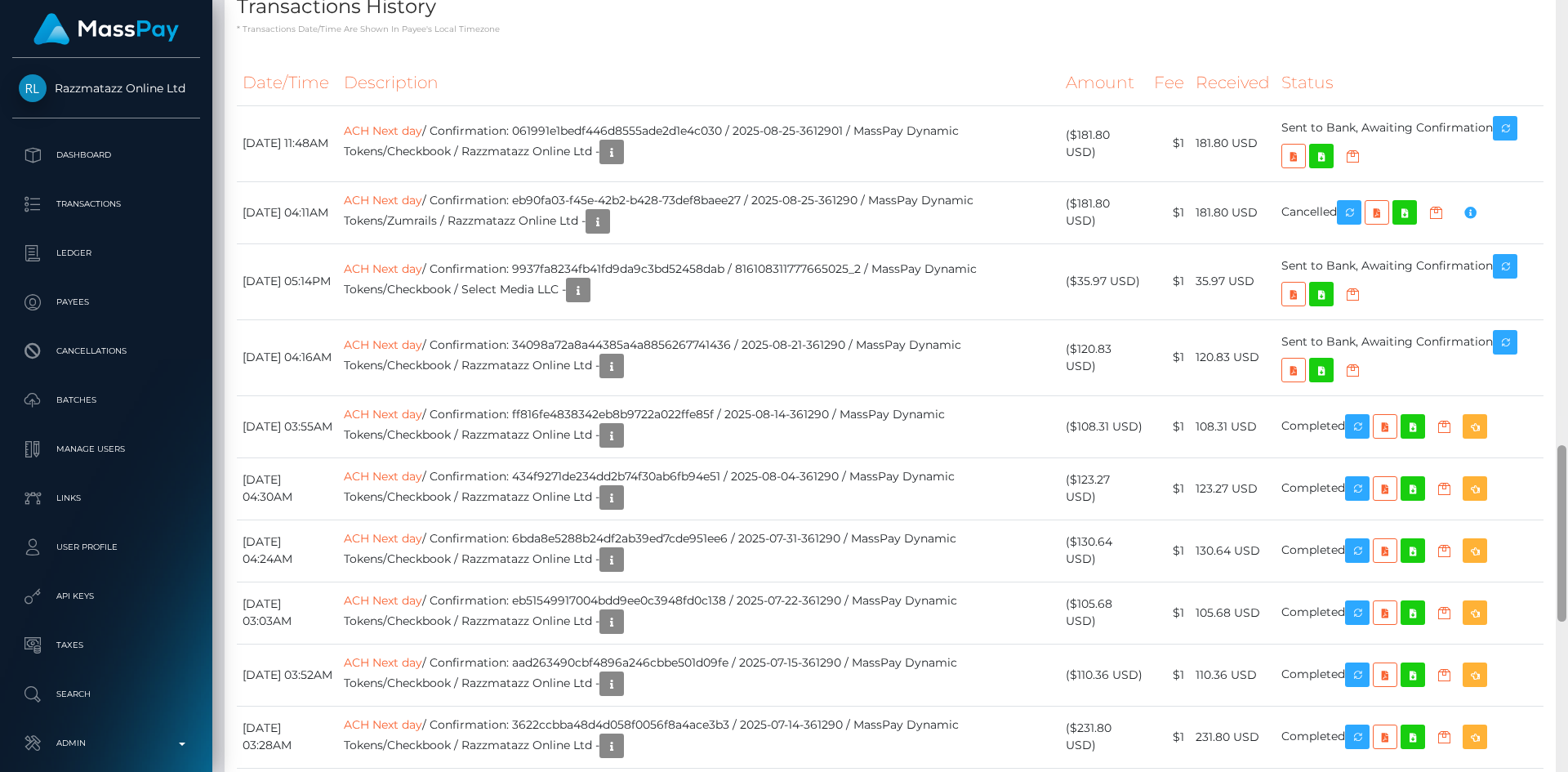
drag, startPoint x: 1564, startPoint y: 241, endPoint x: 1547, endPoint y: 467, distance: 226.6
click at [1547, 467] on div "Customer Profile Loading... Loading..." at bounding box center [890, 386] width 1356 height 772
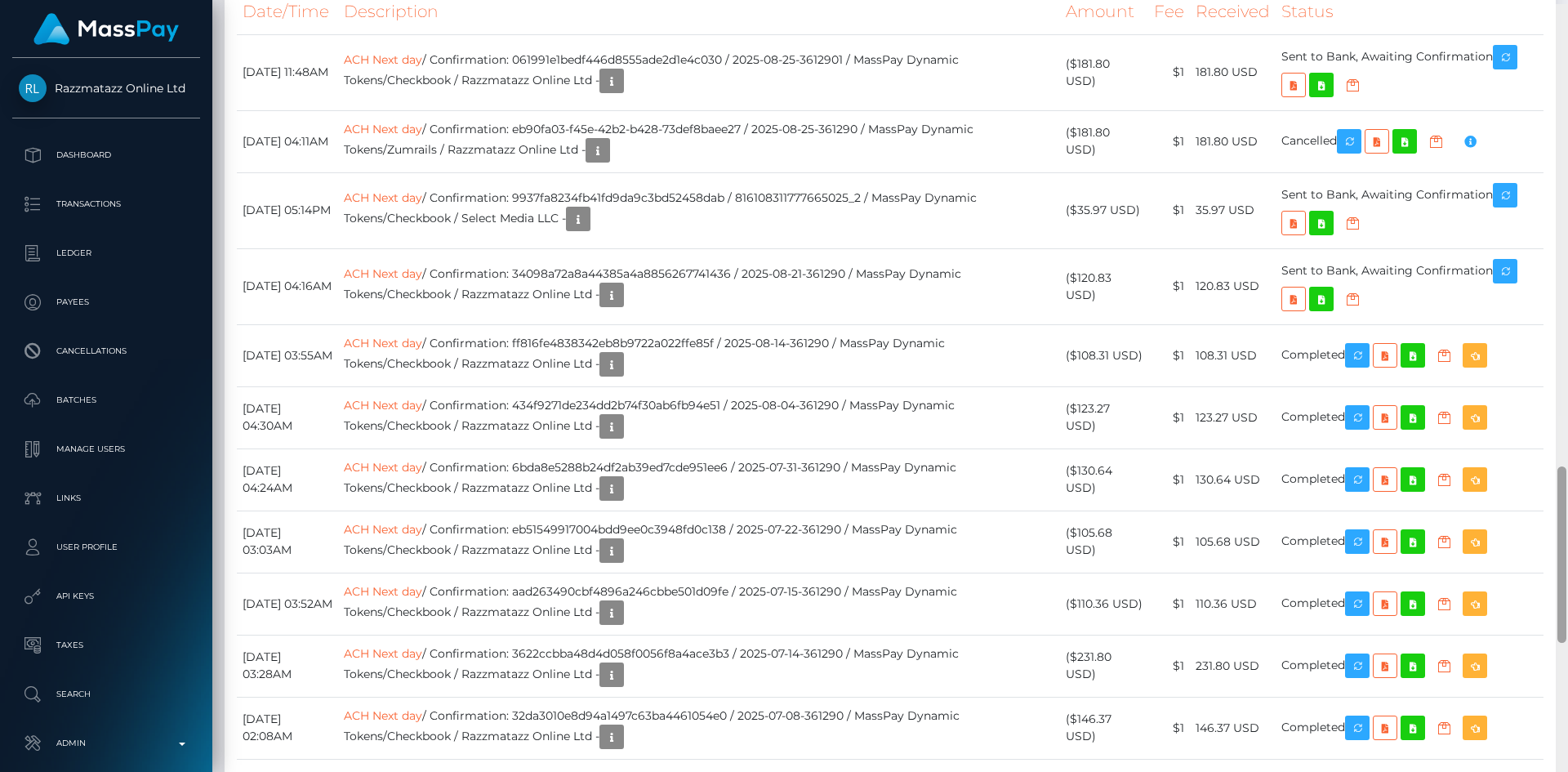
scroll to position [2032, 0]
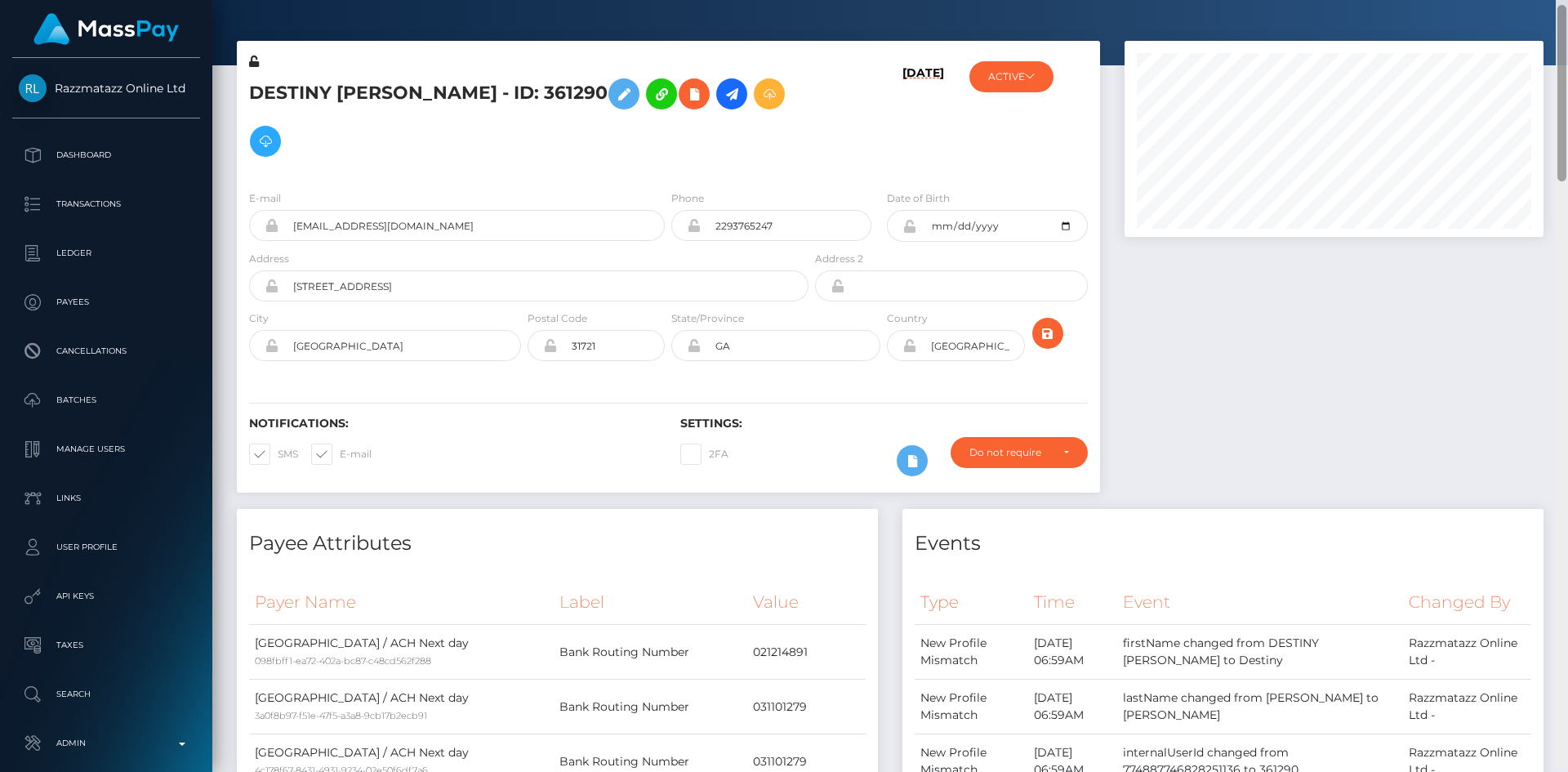
drag, startPoint x: 1559, startPoint y: 479, endPoint x: 1483, endPoint y: 20, distance: 465.2
click at [1567, 36] on div "Customer Profile Loading... Loading..." at bounding box center [890, 386] width 1356 height 772
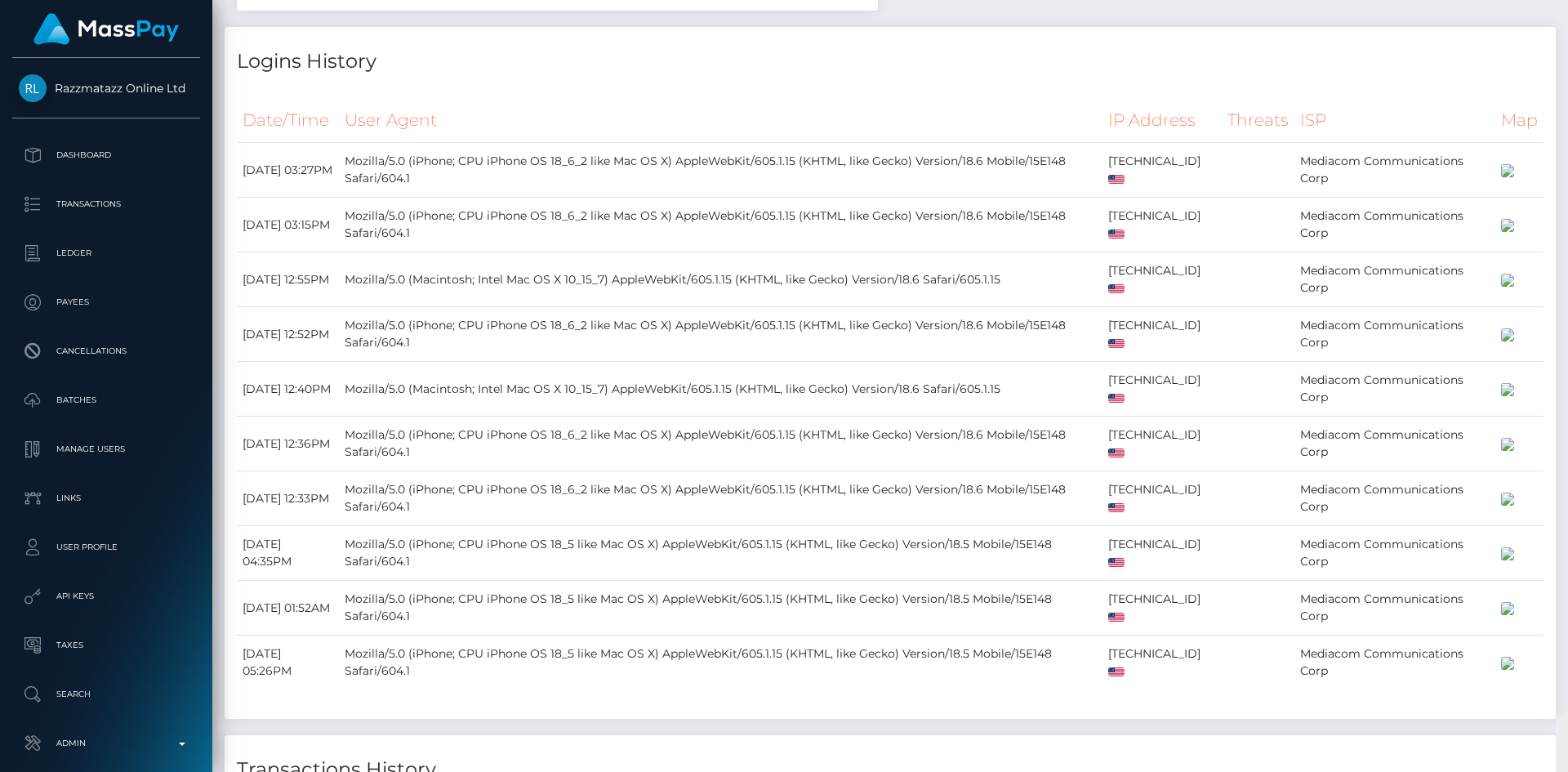
scroll to position [0, 0]
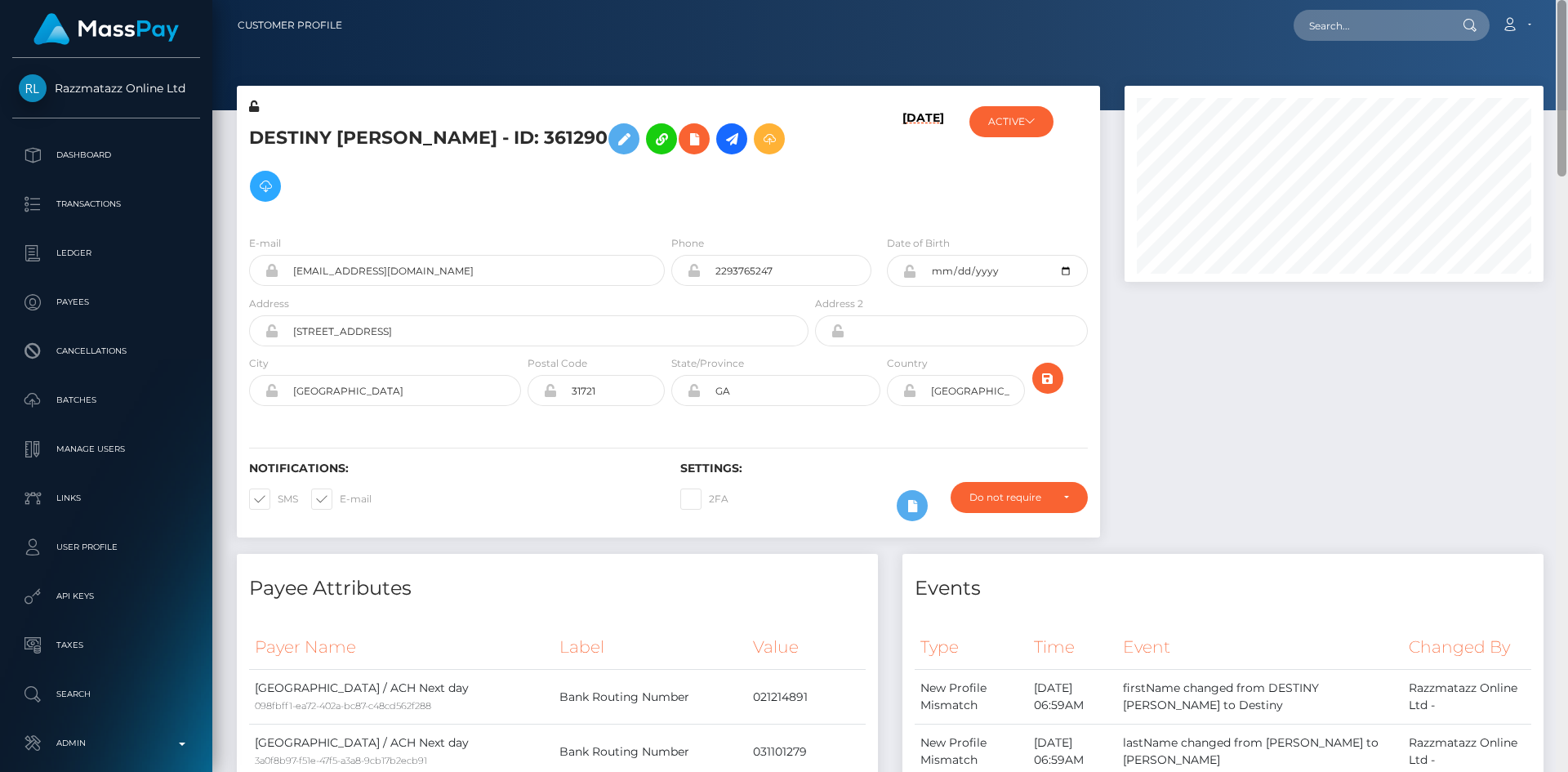
drag, startPoint x: 1566, startPoint y: 209, endPoint x: 1439, endPoint y: 58, distance: 197.3
click at [1566, 48] on div "Customer Profile Loading... Loading..." at bounding box center [890, 386] width 1356 height 772
click at [1349, 20] on input "text" at bounding box center [1370, 25] width 153 height 31
paste input "517140946962358272"
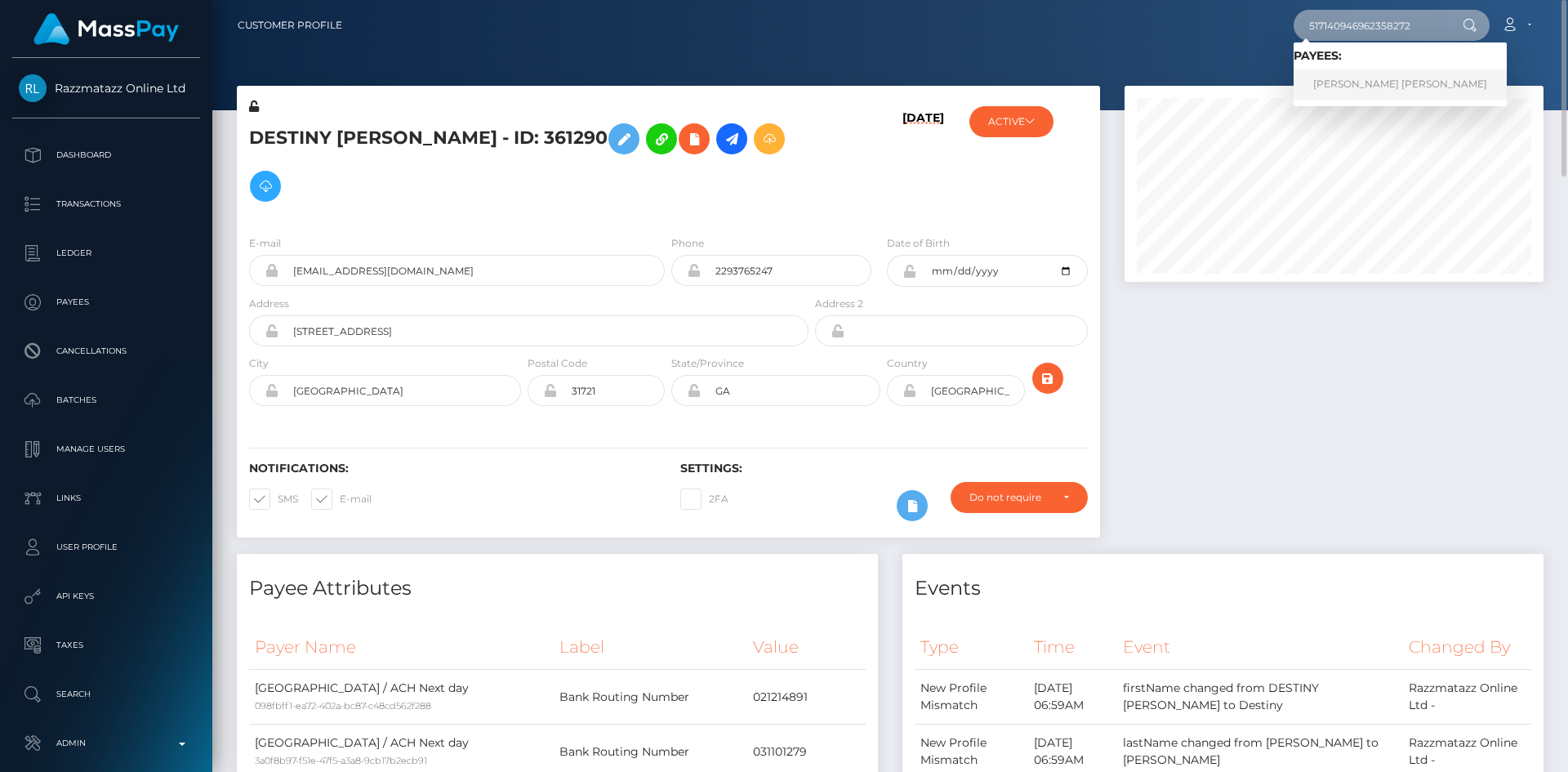
type input "517140946962358272"
click at [1332, 87] on link "Sarah Elizabeth Talamonti-Peyton" at bounding box center [1400, 84] width 213 height 30
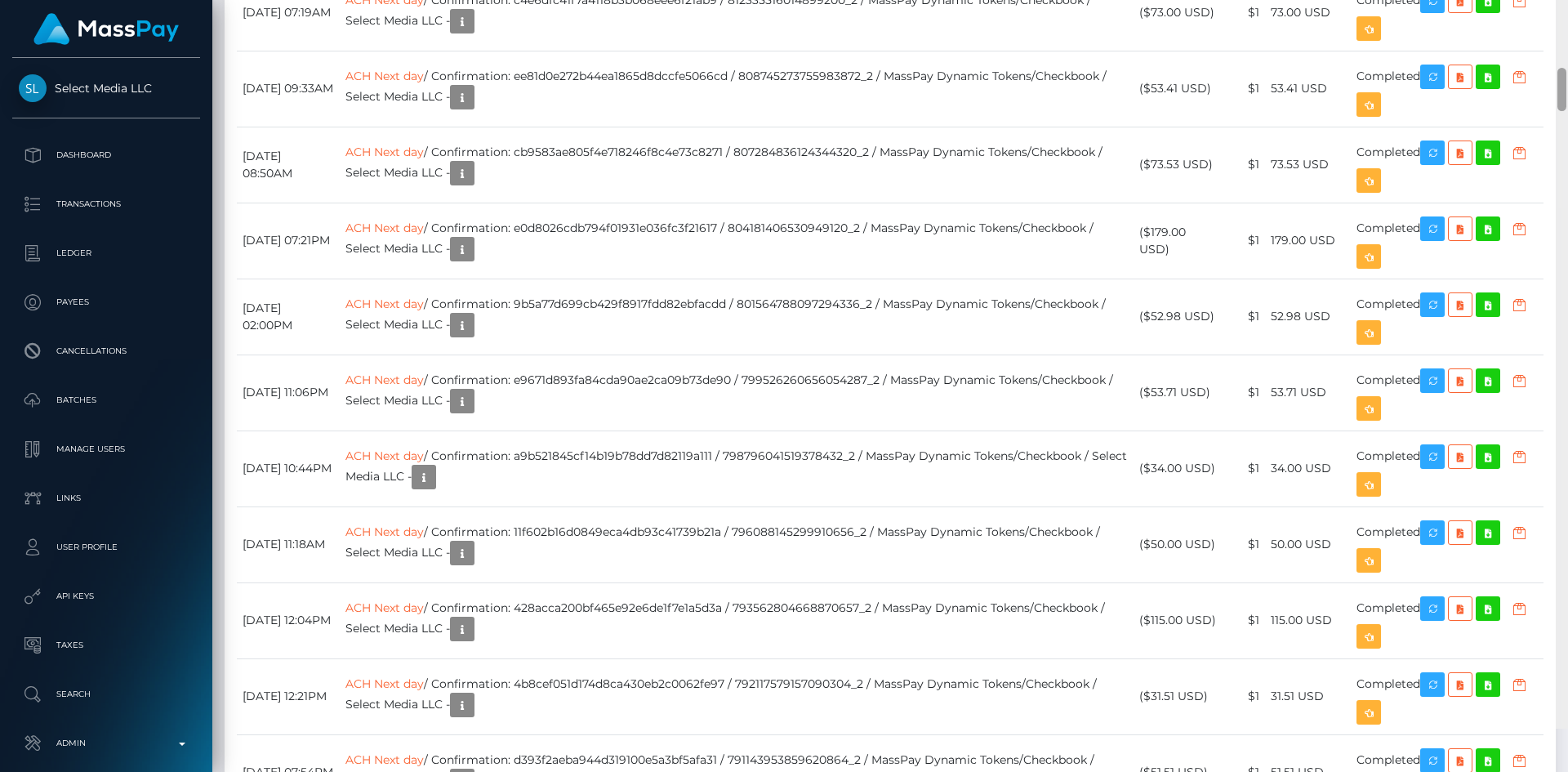
scroll to position [1959, 0]
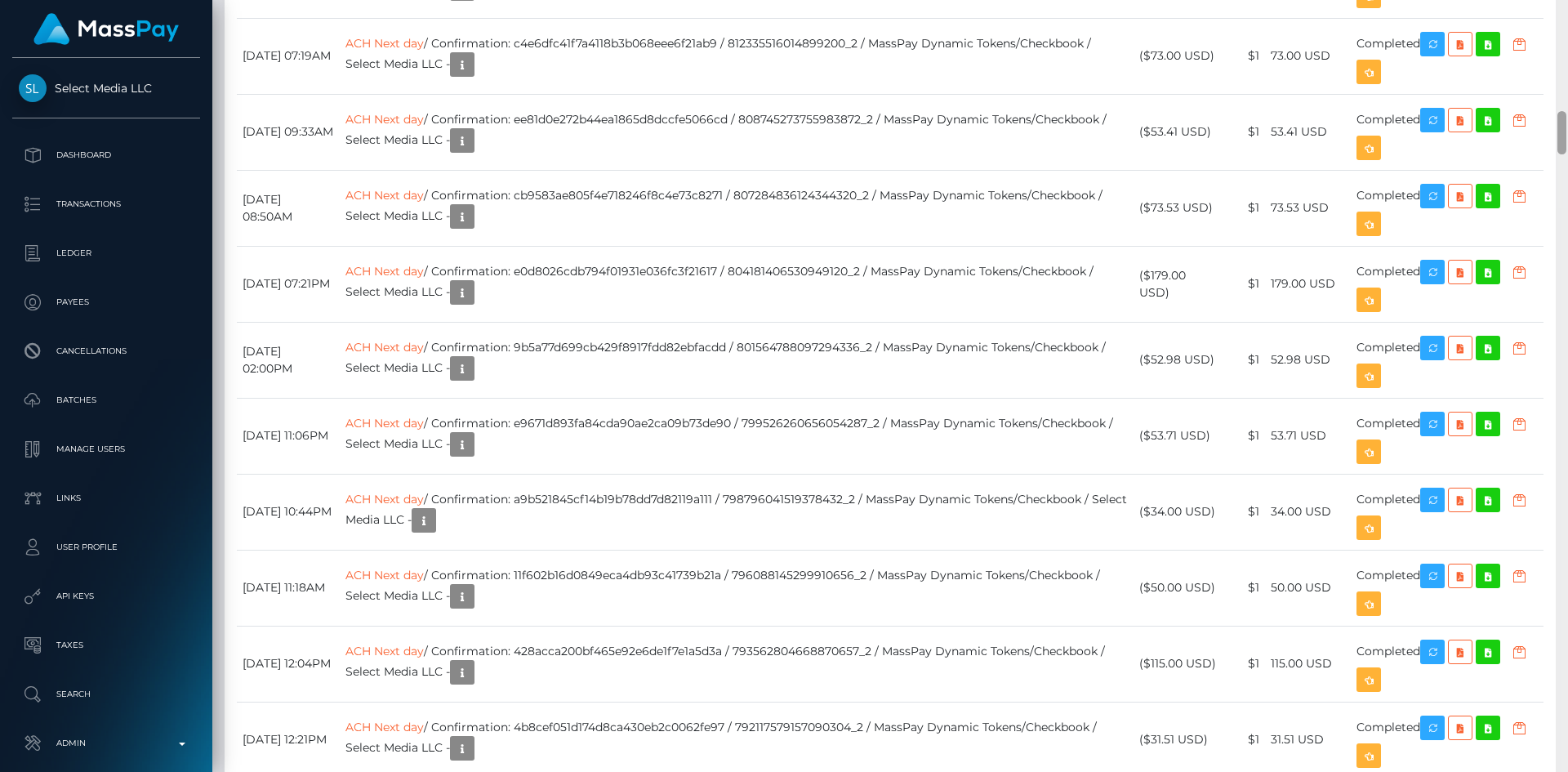
drag, startPoint x: 1561, startPoint y: 24, endPoint x: 1546, endPoint y: 132, distance: 109.0
click at [1546, 132] on div "Customer Profile Loading... Loading..." at bounding box center [890, 386] width 1356 height 772
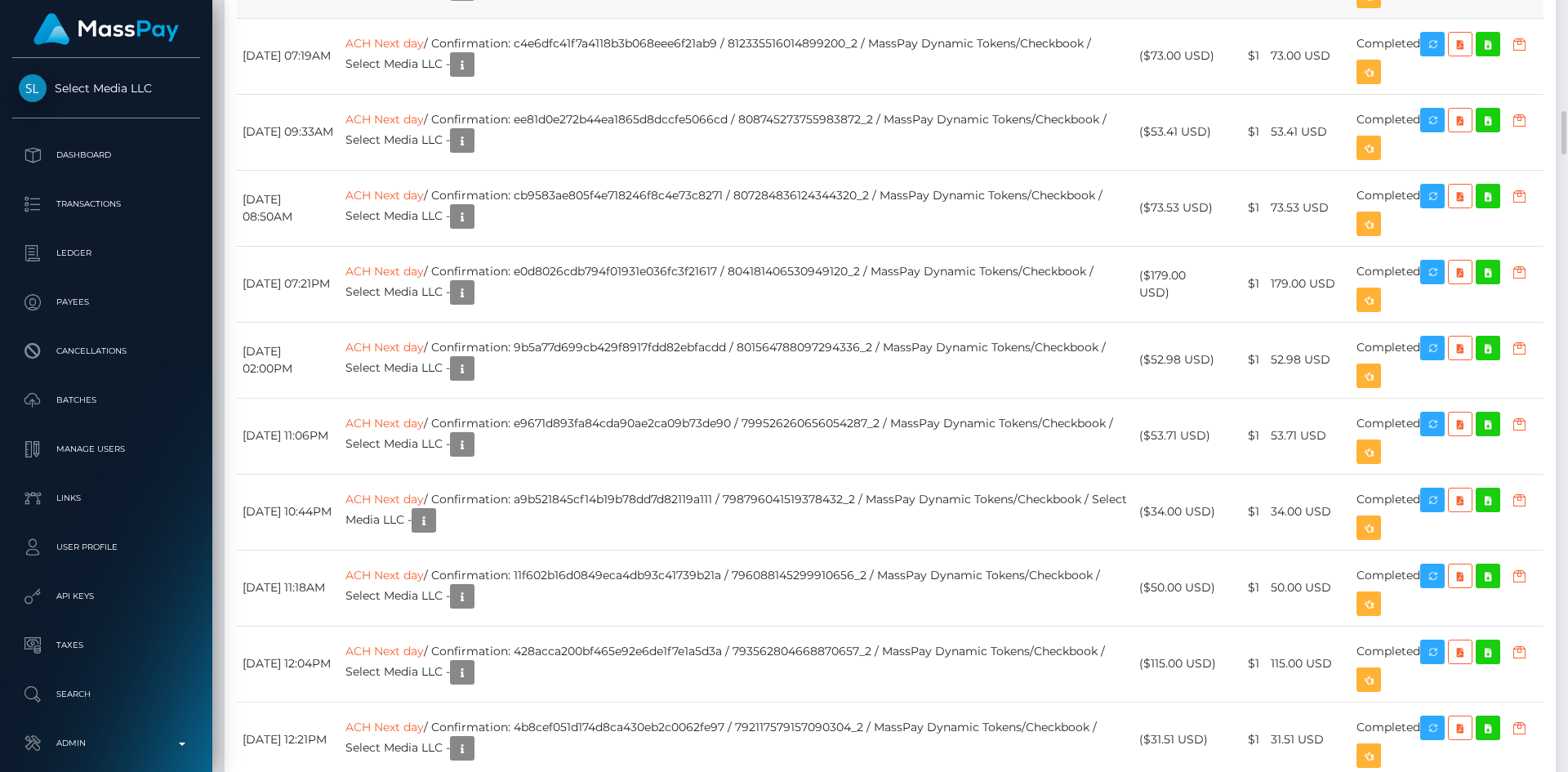
copy td "ACH Next day / Confirmation: 10b3eb0c-dc01-4cb9-a582-570033ca47e9 / 81382637895…"
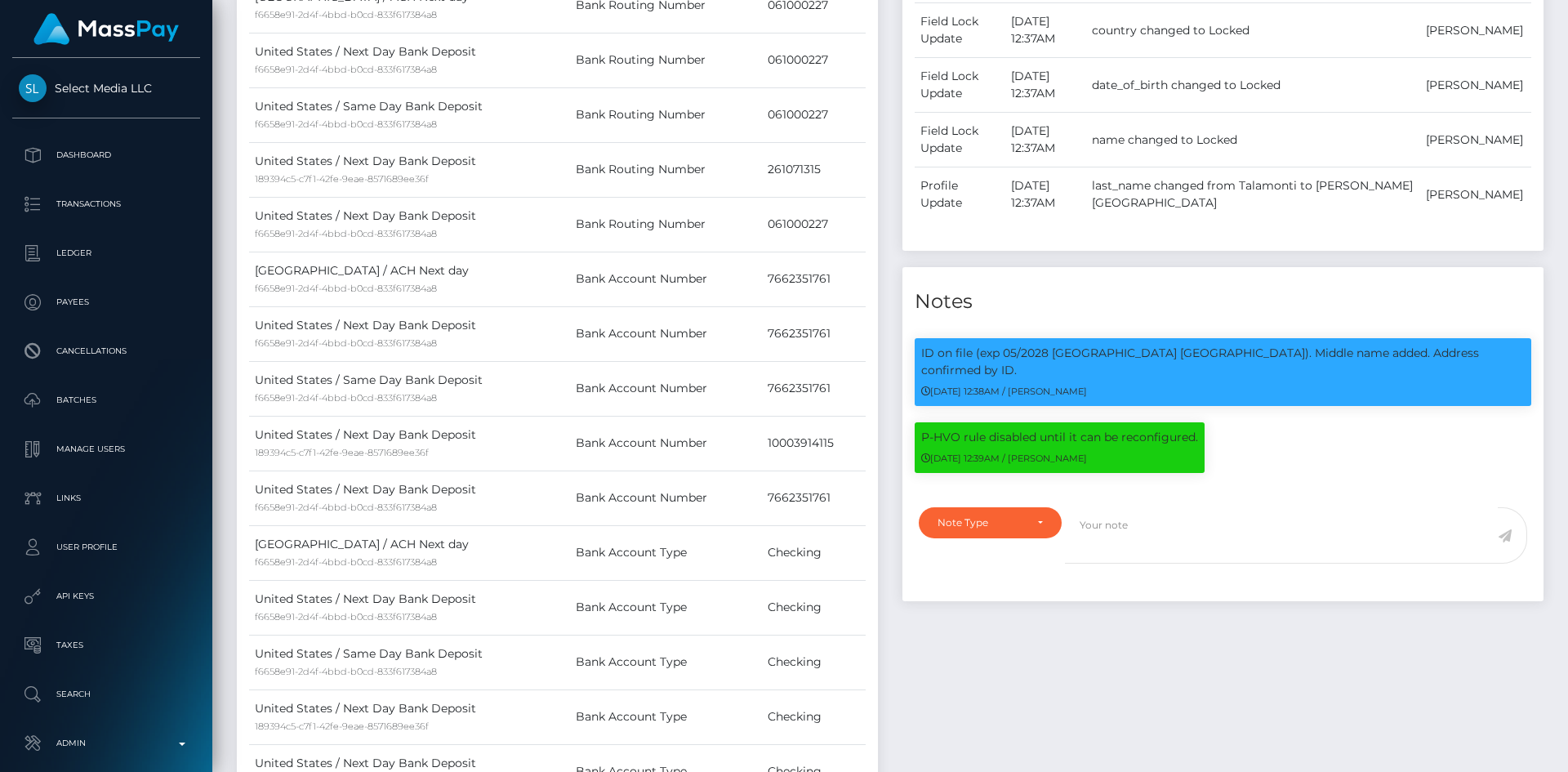
scroll to position [0, 0]
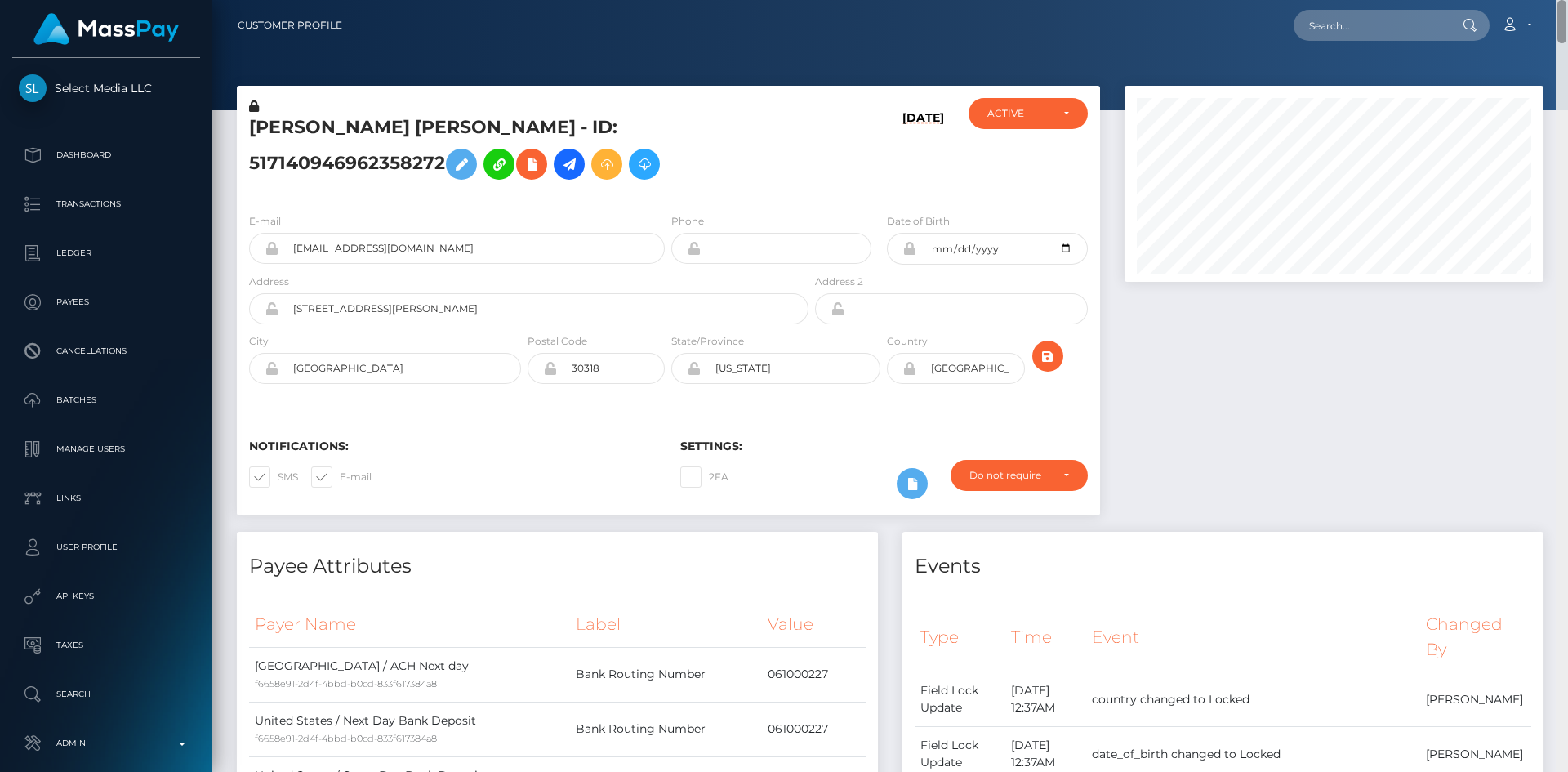
drag, startPoint x: 1561, startPoint y: 144, endPoint x: 1562, endPoint y: -25, distance: 169.0
click at [1562, 0] on html "Select Media LLC Dashboard Transactions Ledger Payees Batches" at bounding box center [784, 386] width 1568 height 772
